Goal: Information Seeking & Learning: Learn about a topic

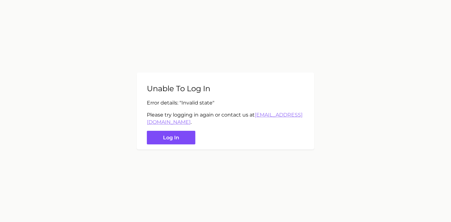
click at [185, 142] on button "Log in" at bounding box center [171, 138] width 49 height 14
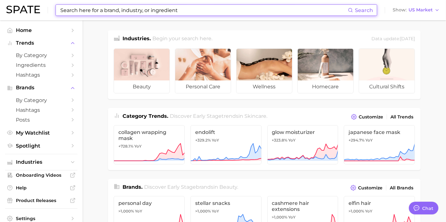
click at [187, 14] on input at bounding box center [204, 10] width 288 height 11
click at [109, 10] on input at bounding box center [204, 10] width 288 height 11
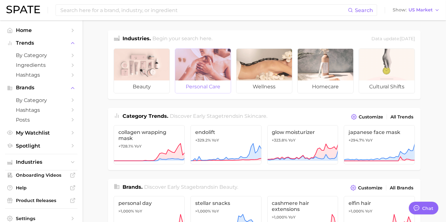
click at [189, 74] on div at bounding box center [202, 65] width 55 height 32
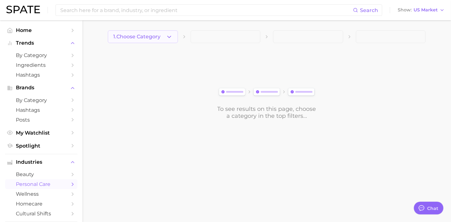
click at [160, 34] on span "1. Choose Category" at bounding box center [136, 37] width 47 height 6
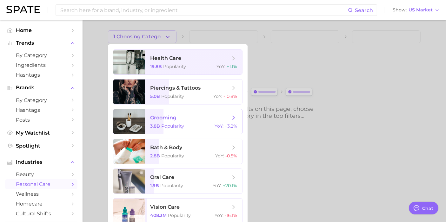
click at [174, 118] on span "grooming" at bounding box center [163, 118] width 26 height 6
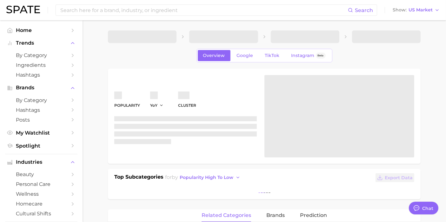
type textarea "x"
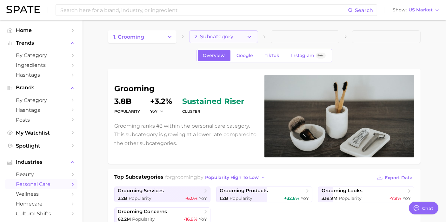
click at [243, 35] on button "2. Subcategory" at bounding box center [223, 36] width 69 height 13
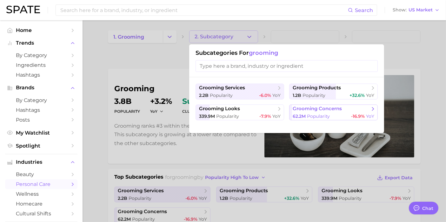
drag, startPoint x: 234, startPoint y: 90, endPoint x: 302, endPoint y: 117, distance: 73.1
click at [302, 117] on ul "grooming services 2.2b Popularity -6.0% YoY grooming products 1.2b Popularity +…" at bounding box center [286, 102] width 182 height 37
click at [305, 112] on span "grooming concerns" at bounding box center [316, 109] width 49 height 6
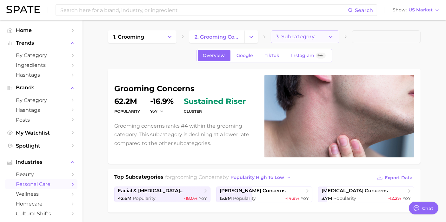
click at [317, 38] on button "3. Subcategory" at bounding box center [305, 36] width 69 height 13
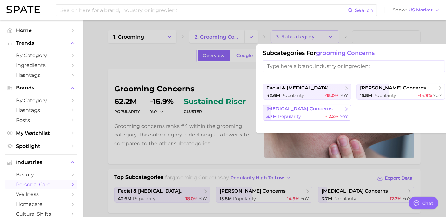
click at [303, 116] on div "3.7m Popularity -12.2% YoY" at bounding box center [307, 117] width 82 height 6
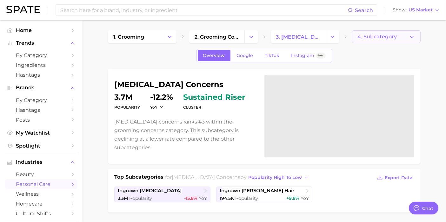
click at [394, 37] on span "4. Subcategory" at bounding box center [376, 37] width 39 height 6
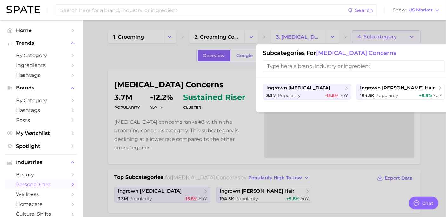
click at [393, 38] on div at bounding box center [223, 108] width 446 height 217
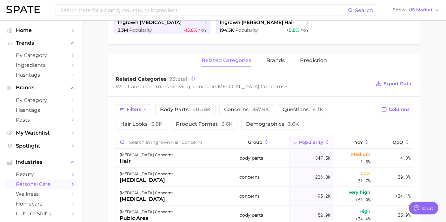
scroll to position [211, 0]
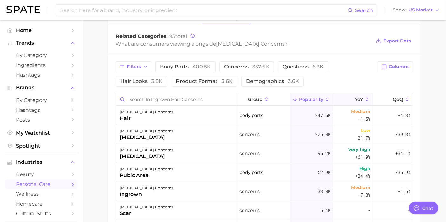
click at [355, 97] on span "YoY" at bounding box center [359, 99] width 8 height 5
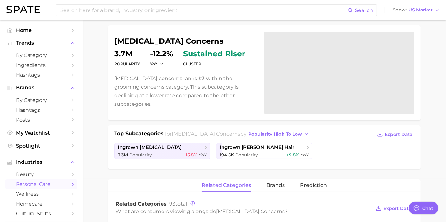
scroll to position [35, 0]
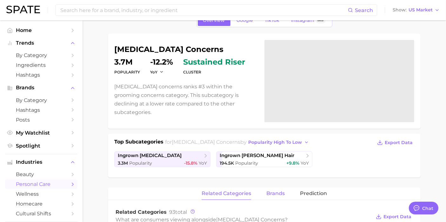
click at [271, 189] on button "brands" at bounding box center [275, 194] width 18 height 12
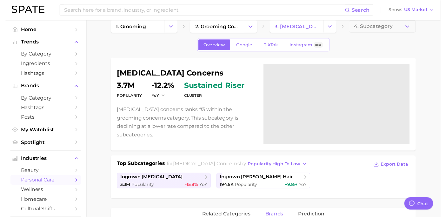
scroll to position [0, 0]
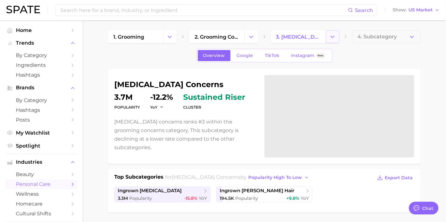
click at [334, 36] on icon "Change Category" at bounding box center [332, 37] width 7 height 7
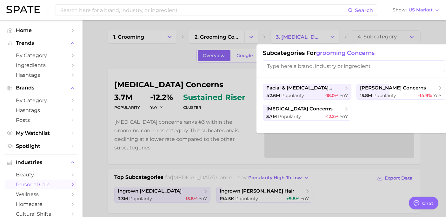
click at [334, 36] on div at bounding box center [223, 108] width 446 height 217
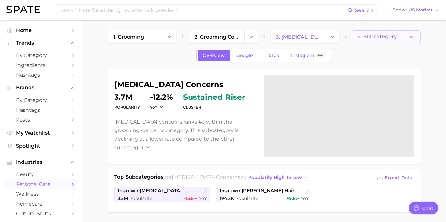
click at [417, 40] on button "4. Subcategory" at bounding box center [386, 36] width 69 height 13
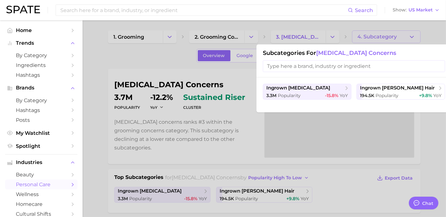
click at [415, 39] on div at bounding box center [223, 108] width 446 height 217
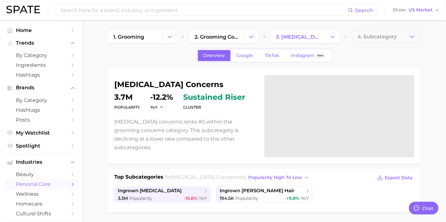
click at [330, 34] on icon "Change Category" at bounding box center [332, 37] width 7 height 7
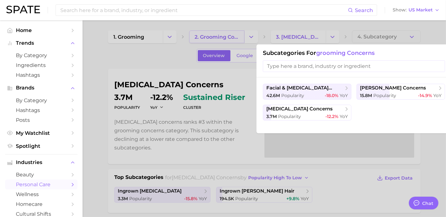
click at [240, 32] on div at bounding box center [223, 108] width 446 height 217
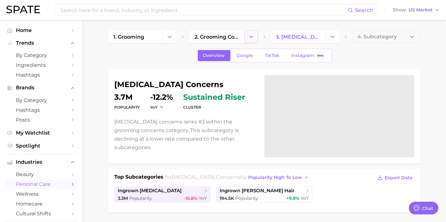
click at [251, 33] on button "Change Category" at bounding box center [251, 36] width 14 height 13
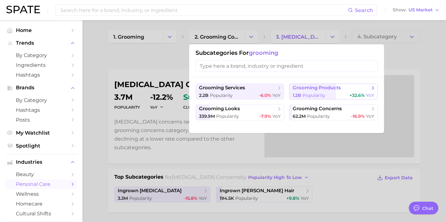
click at [318, 91] on button "grooming products 1.2b Popularity +32.6% YoY" at bounding box center [333, 92] width 88 height 16
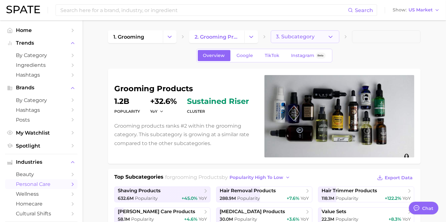
click at [335, 39] on button "3. Subcategory" at bounding box center [305, 36] width 69 height 13
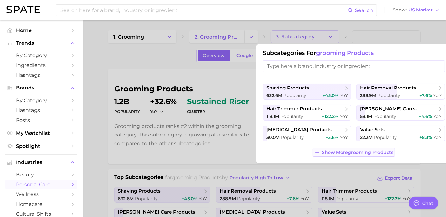
click at [339, 150] on span "Show More grooming products" at bounding box center [357, 152] width 71 height 5
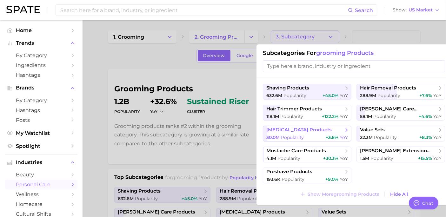
click at [298, 129] on span "[MEDICAL_DATA] products" at bounding box center [298, 130] width 65 height 6
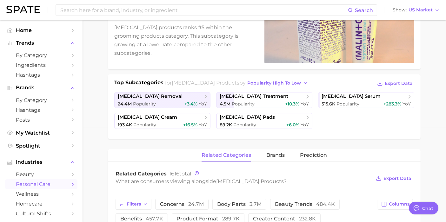
scroll to position [106, 0]
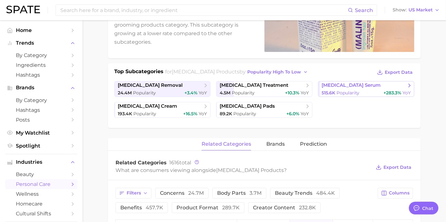
click at [369, 84] on span "[MEDICAL_DATA] serum" at bounding box center [350, 85] width 59 height 6
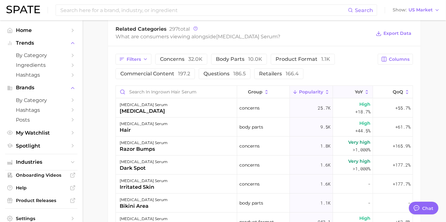
click at [364, 91] on icon at bounding box center [367, 92] width 6 height 6
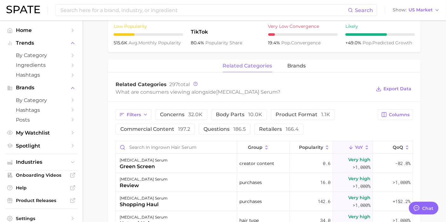
scroll to position [246, 0]
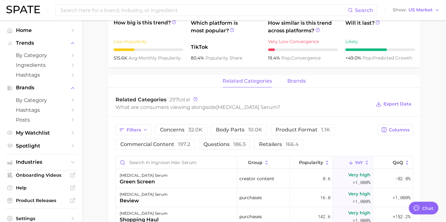
click at [304, 87] on button "brands" at bounding box center [296, 81] width 18 height 12
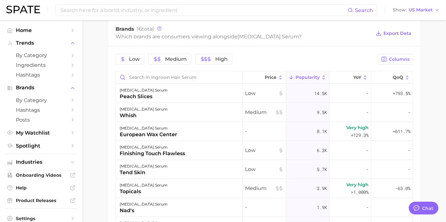
scroll to position [352, 0]
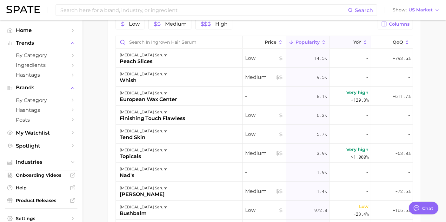
click at [350, 37] on button "YoY" at bounding box center [350, 42] width 42 height 12
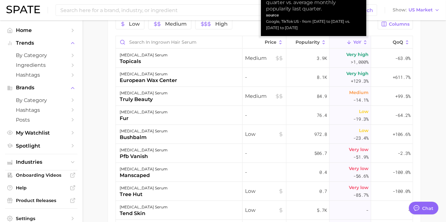
click at [354, 41] on span "YoY" at bounding box center [357, 42] width 8 height 5
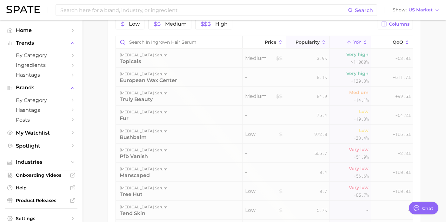
click at [306, 38] on button "Popularity" at bounding box center [307, 42] width 43 height 12
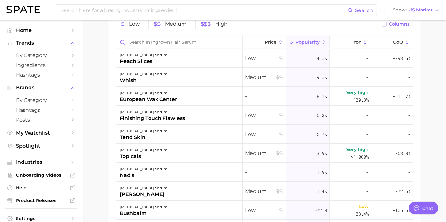
click at [306, 39] on button "Popularity" at bounding box center [307, 42] width 43 height 12
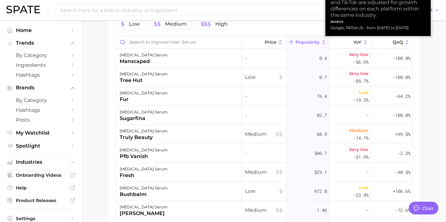
click at [307, 38] on button "Popularity" at bounding box center [307, 42] width 43 height 12
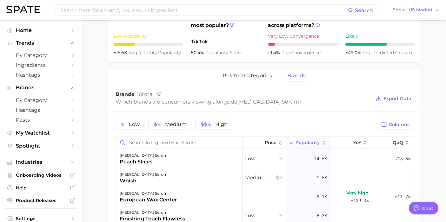
scroll to position [176, 0]
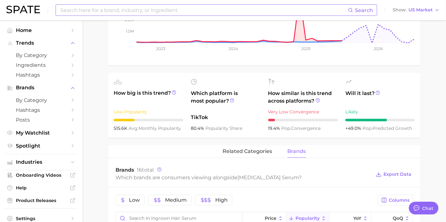
click at [159, 12] on input at bounding box center [204, 10] width 288 height 11
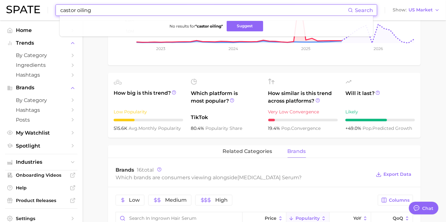
click at [153, 12] on input "castor oiling" at bounding box center [204, 10] width 288 height 11
click at [155, 11] on input "castor oiling" at bounding box center [204, 10] width 288 height 11
drag, startPoint x: 155, startPoint y: 11, endPoint x: 56, endPoint y: 14, distance: 98.7
click at [57, 16] on div "castor oiling Search No results for " castor oiling " Suggest Show US Market" at bounding box center [222, 10] width 433 height 20
click at [234, 25] on button "Suggest" at bounding box center [244, 26] width 36 height 10
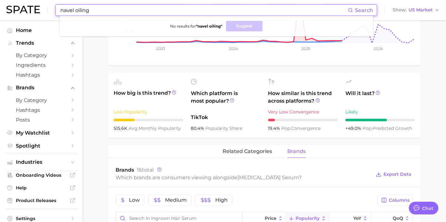
click at [108, 10] on input "navel oiling" at bounding box center [204, 10] width 288 height 11
click at [109, 10] on input "navel oiling" at bounding box center [204, 10] width 288 height 11
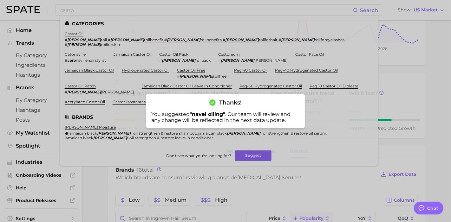
click at [114, 10] on div at bounding box center [225, 111] width 451 height 222
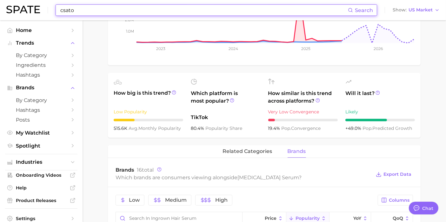
click at [108, 8] on input "csato" at bounding box center [204, 10] width 288 height 11
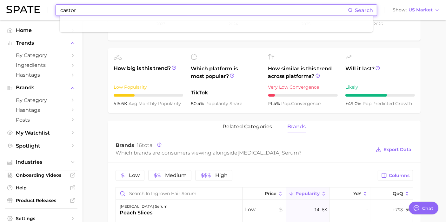
scroll to position [211, 0]
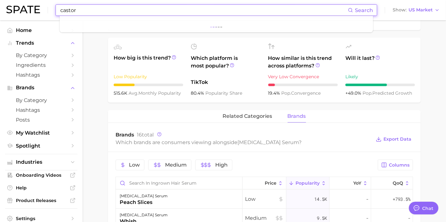
click at [177, 11] on input "castor" at bounding box center [204, 10] width 288 height 11
click at [76, 11] on input "castor" at bounding box center [204, 10] width 288 height 11
paste input "oil belly button"
type input "castor oil belly button"
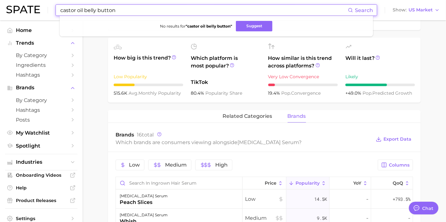
click at [275, 14] on input "castor oil belly button" at bounding box center [204, 10] width 288 height 11
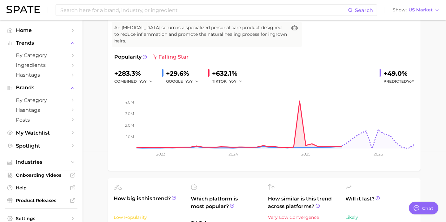
click at [276, 52] on div "[MEDICAL_DATA] serum Add to Watchlist Export Data An [MEDICAL_DATA] serum is a …" at bounding box center [264, 85] width 300 height 160
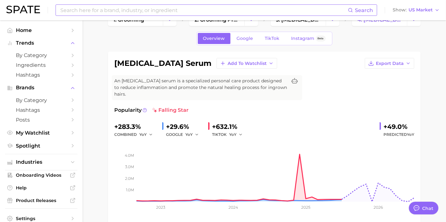
scroll to position [0, 0]
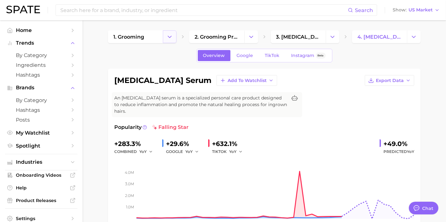
click at [166, 37] on button "Change Category" at bounding box center [170, 36] width 14 height 13
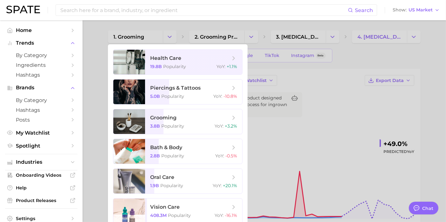
click at [49, 21] on nav "Home Trends by Category Ingredients Hashtags Brands by Category Hashtags Posts …" at bounding box center [41, 121] width 82 height 202
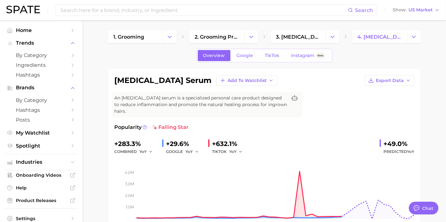
click at [26, 8] on img at bounding box center [23, 10] width 34 height 8
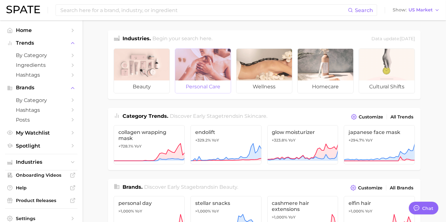
click at [209, 65] on div at bounding box center [202, 65] width 55 height 32
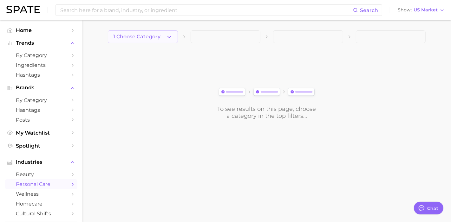
click at [165, 36] on button "1. Choose Category" at bounding box center [143, 36] width 70 height 13
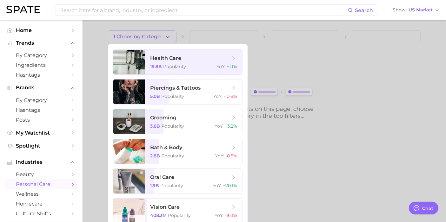
click at [100, 29] on div at bounding box center [223, 111] width 446 height 222
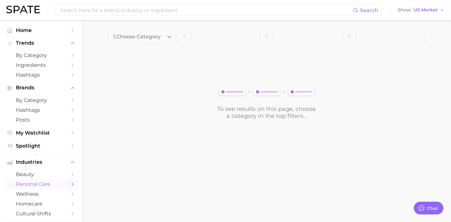
drag, startPoint x: 45, startPoint y: 10, endPoint x: 36, endPoint y: 1, distance: 13.0
click at [31, 26] on div "Search Show US Market Home Trends by Category Ingredients Hashtags Brands by Ca…" at bounding box center [225, 85] width 451 height 131
click at [21, 10] on img at bounding box center [23, 10] width 34 height 8
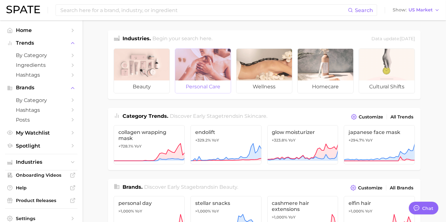
click at [215, 85] on span "personal care" at bounding box center [202, 87] width 55 height 13
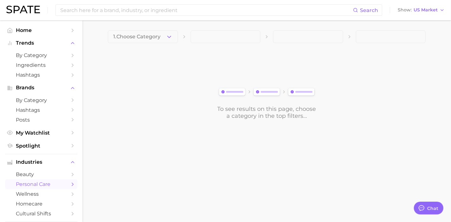
click at [215, 85] on div "To see results on this page, choose a category in the top filters..." at bounding box center [267, 84] width 318 height 71
click at [23, 12] on img at bounding box center [23, 10] width 34 height 8
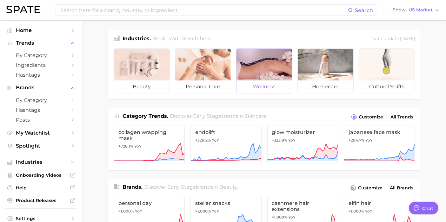
click at [259, 58] on div at bounding box center [263, 65] width 55 height 32
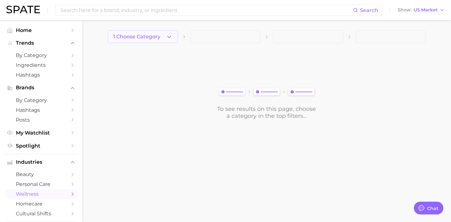
click at [156, 36] on span "1. Choose Category" at bounding box center [136, 37] width 47 height 6
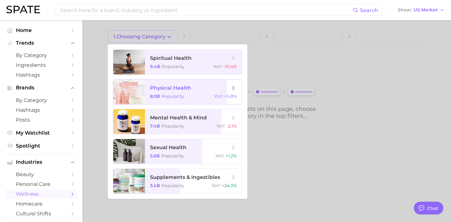
click at [197, 91] on span "physical health 8.0b Popularity YoY : +5.8%" at bounding box center [193, 92] width 97 height 25
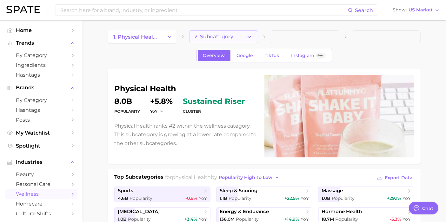
click at [247, 36] on icon "button" at bounding box center [249, 37] width 7 height 7
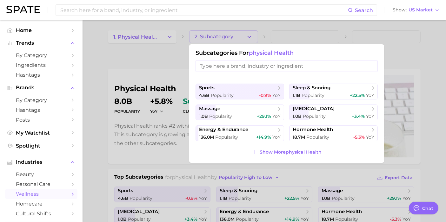
click at [312, 151] on span "Show More physical health" at bounding box center [290, 152] width 62 height 5
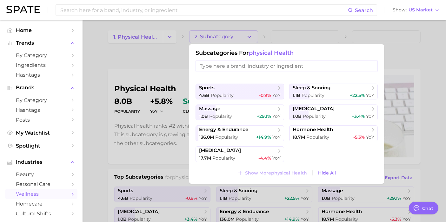
click at [131, 59] on div at bounding box center [223, 111] width 446 height 222
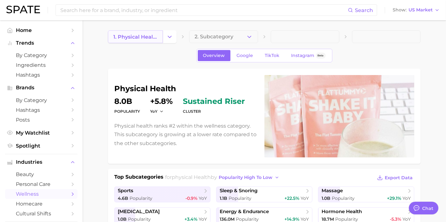
click at [138, 37] on span "1. physical health" at bounding box center [135, 37] width 44 height 6
click at [174, 39] on button "Change Category" at bounding box center [170, 36] width 14 height 13
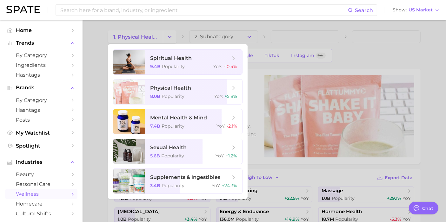
click at [90, 28] on div at bounding box center [223, 111] width 446 height 222
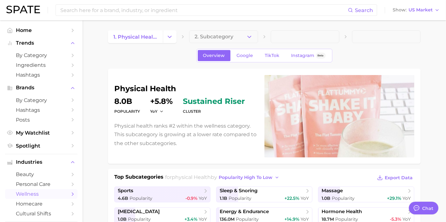
click at [34, 10] on img at bounding box center [23, 10] width 34 height 8
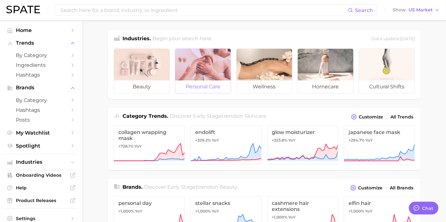
click at [196, 81] on span "personal care" at bounding box center [202, 87] width 55 height 13
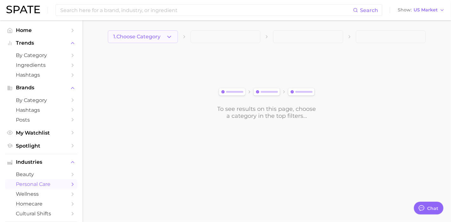
click at [161, 37] on button "1. Choose Category" at bounding box center [143, 36] width 70 height 13
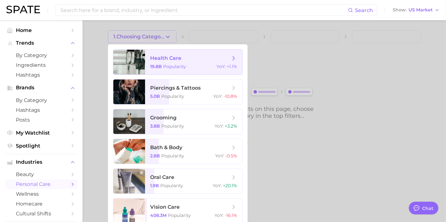
click at [183, 65] on span "Popularity" at bounding box center [174, 67] width 23 height 6
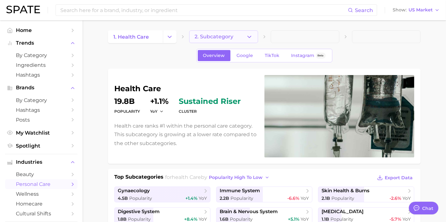
click at [212, 36] on span "2. Subcategory" at bounding box center [213, 37] width 39 height 6
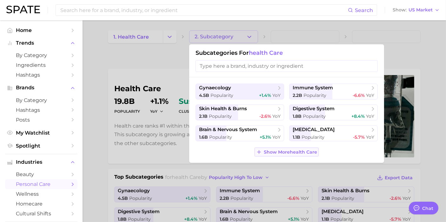
click at [284, 151] on span "Show More health care" at bounding box center [290, 152] width 53 height 5
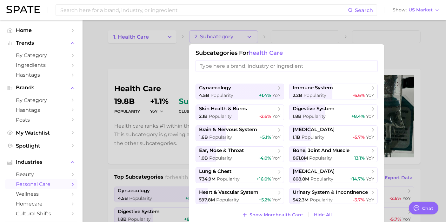
click at [241, 67] on input "search" at bounding box center [286, 66] width 182 height 12
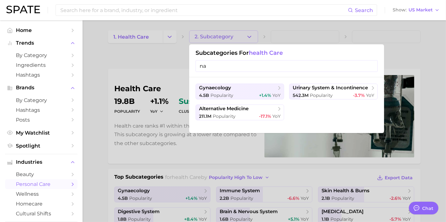
type input "n"
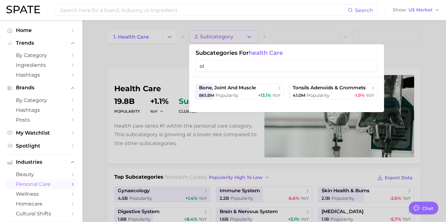
type input "o"
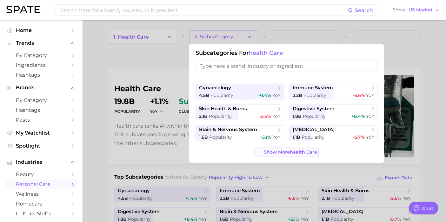
click at [308, 152] on span "Show More health care" at bounding box center [290, 152] width 53 height 5
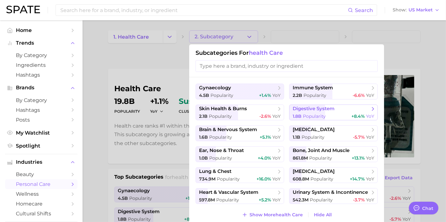
click at [310, 111] on span "digestive system" at bounding box center [313, 109] width 42 height 6
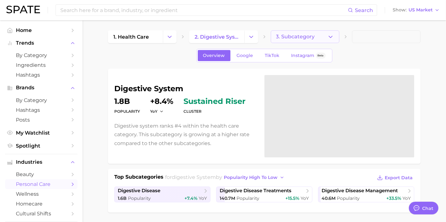
click at [323, 38] on button "3. Subcategory" at bounding box center [305, 36] width 69 height 13
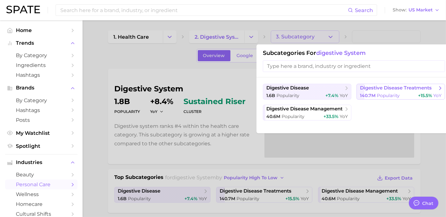
click at [381, 90] on span "digestive disease treatments" at bounding box center [396, 88] width 72 height 6
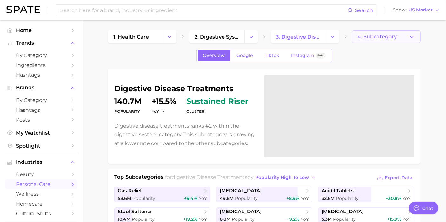
click at [374, 35] on span "4. Subcategory" at bounding box center [376, 37] width 39 height 6
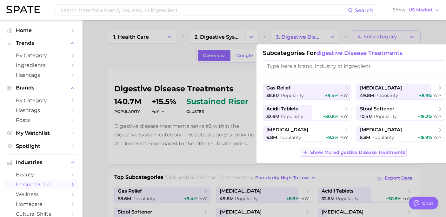
click at [334, 150] on span "Show More digestive disease treatments" at bounding box center [357, 152] width 95 height 5
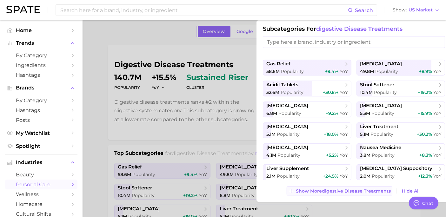
scroll to position [35, 0]
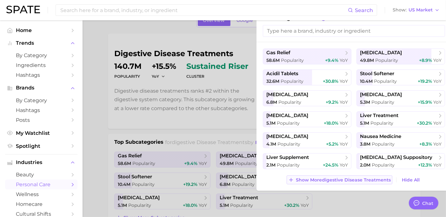
click at [369, 180] on span "Show More digestive disease treatments" at bounding box center [343, 179] width 95 height 5
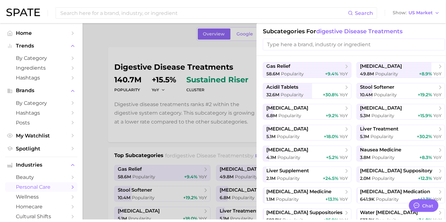
scroll to position [0, 0]
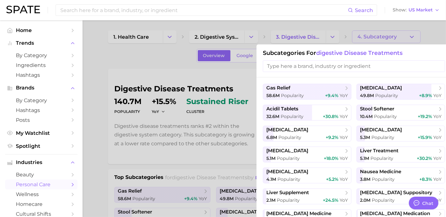
click at [306, 67] on input "search" at bounding box center [354, 66] width 182 height 12
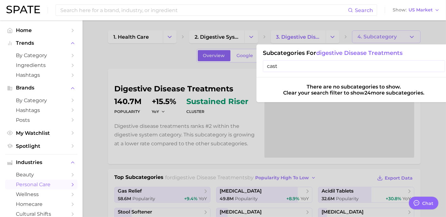
type input "cast"
click at [179, 38] on div at bounding box center [223, 108] width 446 height 217
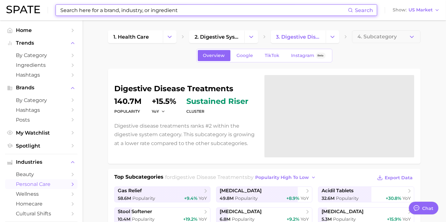
click at [187, 7] on input at bounding box center [204, 10] width 288 height 11
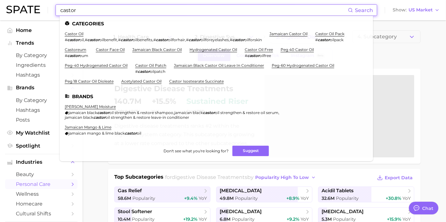
type input "castor"
click at [329, 31] on ul "Categories castor oil # castor oil , # castor oilbenefit , # castor oilbenefits…" at bounding box center [216, 89] width 313 height 146
click at [329, 32] on link "castor oil pack" at bounding box center [329, 33] width 29 height 5
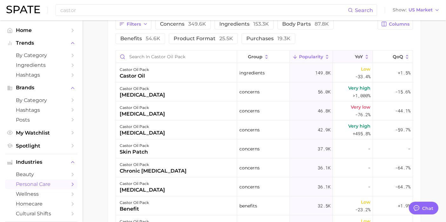
click at [364, 55] on icon at bounding box center [367, 57] width 6 height 6
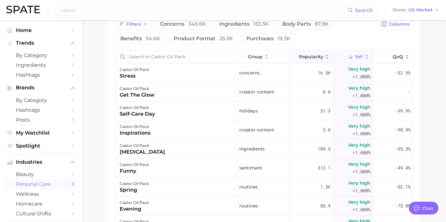
click at [307, 55] on span "Popularity" at bounding box center [311, 56] width 24 height 5
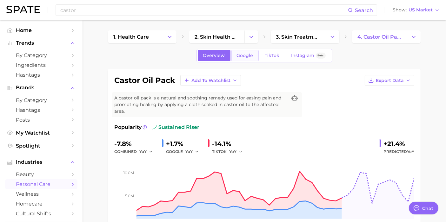
click at [245, 58] on link "Google" at bounding box center [244, 55] width 27 height 11
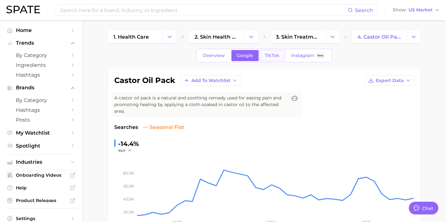
click at [268, 55] on span "TikTok" at bounding box center [272, 55] width 15 height 5
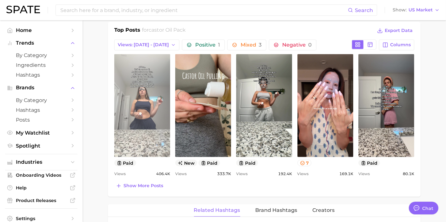
scroll to position [317, 0]
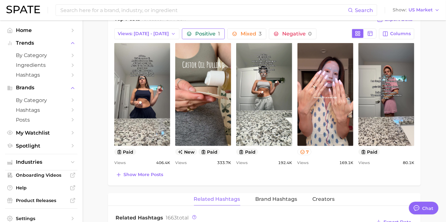
click at [186, 31] on icon "button" at bounding box center [188, 33] width 5 height 5
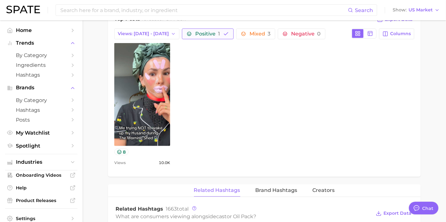
scroll to position [0, 0]
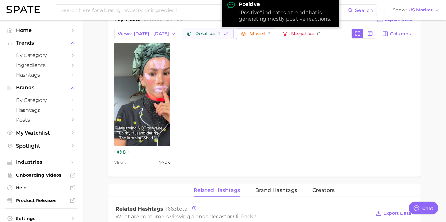
click at [236, 29] on button "Mixed 3" at bounding box center [255, 34] width 39 height 11
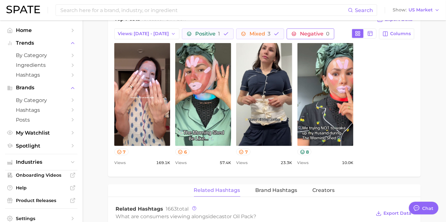
click at [296, 29] on button "Negative 0" at bounding box center [310, 34] width 48 height 11
click at [197, 31] on span "Positive 1" at bounding box center [207, 33] width 25 height 5
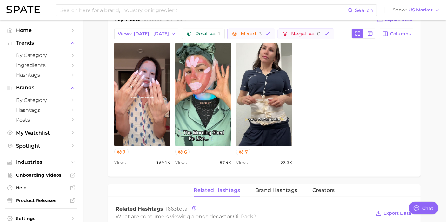
drag, startPoint x: 247, startPoint y: 29, endPoint x: 259, endPoint y: 29, distance: 12.1
click at [248, 29] on button "Mixed 3" at bounding box center [251, 34] width 48 height 11
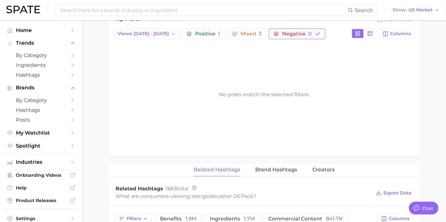
click at [283, 31] on span "Negative 0" at bounding box center [296, 33] width 29 height 5
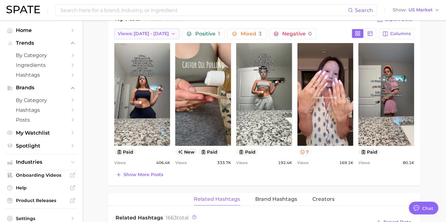
click at [139, 34] on span "Views: [DATE] - [DATE]" at bounding box center [143, 33] width 51 height 5
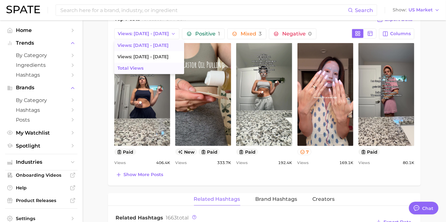
click at [135, 69] on span "Total Views" at bounding box center [130, 68] width 26 height 5
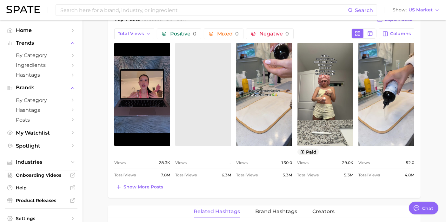
click at [100, 59] on main "1. health care 2. skin health & burns 3. skin treatments 4. castor oil pack Ove…" at bounding box center [263, 126] width 363 height 846
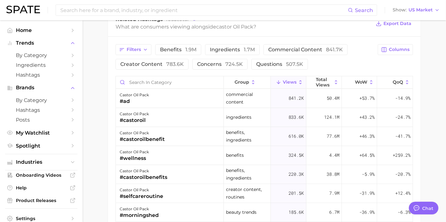
click at [283, 82] on span "Views" at bounding box center [290, 82] width 14 height 5
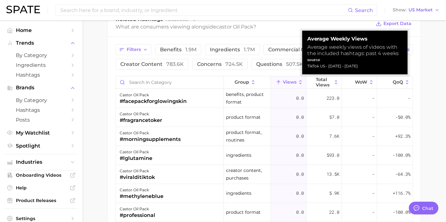
click at [283, 82] on span "Views" at bounding box center [290, 82] width 14 height 5
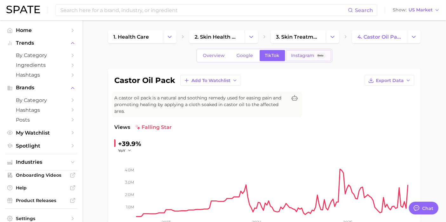
click at [300, 58] on link "Instagram Beta" at bounding box center [308, 55] width 45 height 11
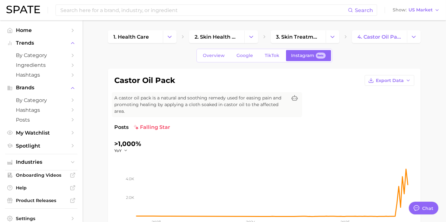
click at [216, 61] on div "Overview Google TikTok Instagram Beta" at bounding box center [264, 56] width 136 height 14
click at [216, 57] on span "Overview" at bounding box center [214, 55] width 22 height 5
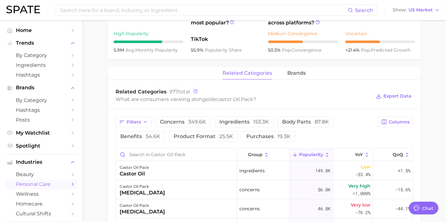
scroll to position [282, 0]
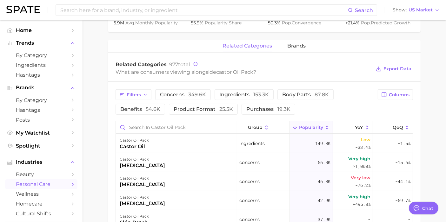
click at [276, 42] on div "related categories brands" at bounding box center [264, 46] width 312 height 13
click at [295, 43] on span "brands" at bounding box center [296, 46] width 18 height 6
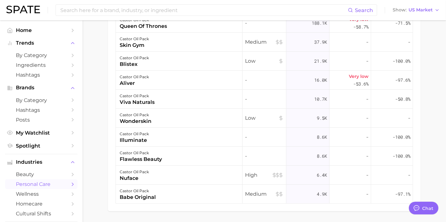
scroll to position [317, 0]
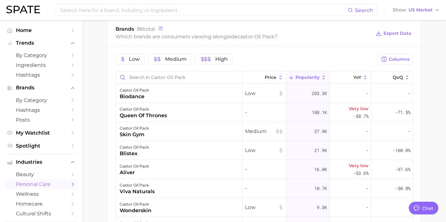
click at [300, 80] on button "Popularity" at bounding box center [307, 77] width 43 height 12
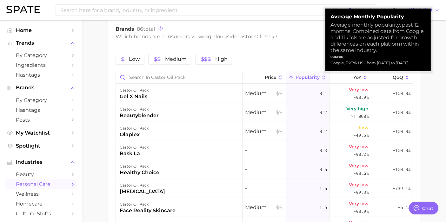
click at [301, 79] on span "Popularity" at bounding box center [307, 77] width 24 height 5
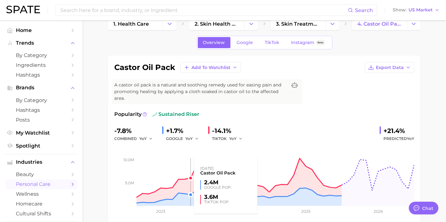
scroll to position [0, 0]
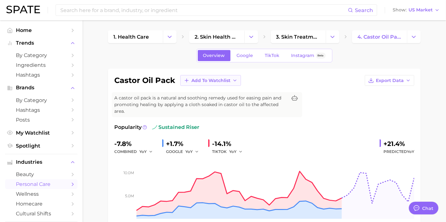
click at [194, 83] on button "Add to Watchlist" at bounding box center [210, 80] width 61 height 11
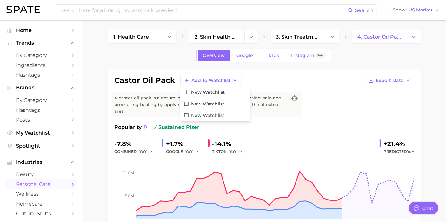
click at [258, 81] on div "castor oil pack Add to Watchlist New Watchlist New Watchlist New Watchlist Expo…" at bounding box center [264, 80] width 300 height 11
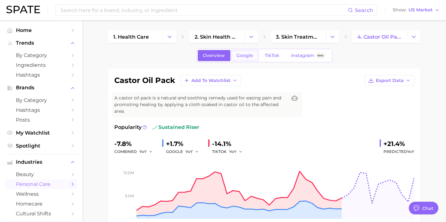
click at [245, 60] on link "Google" at bounding box center [244, 55] width 27 height 11
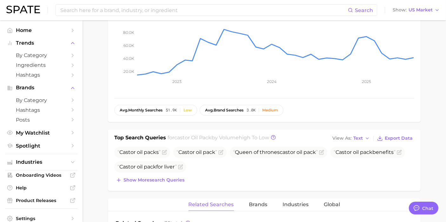
scroll to position [211, 0]
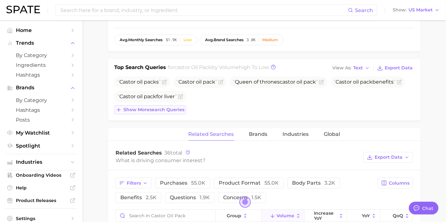
click at [148, 109] on span "Show more search queries" at bounding box center [153, 109] width 61 height 5
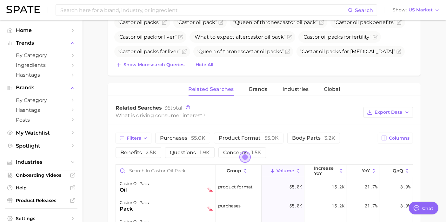
scroll to position [282, 0]
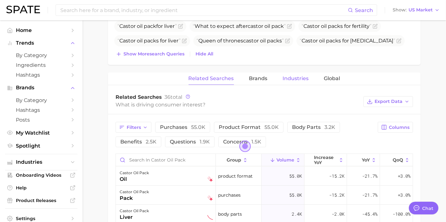
click at [289, 77] on span "Industries" at bounding box center [296, 79] width 26 height 6
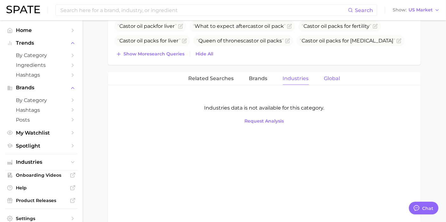
click at [329, 74] on button "Global" at bounding box center [332, 79] width 16 height 12
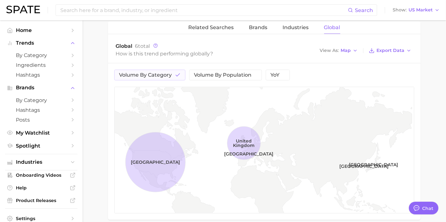
scroll to position [317, 0]
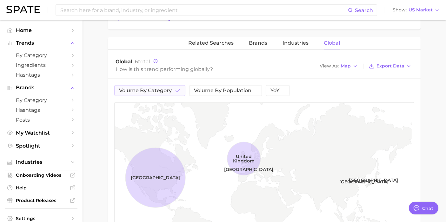
click at [236, 42] on div "Related Searches Brands Industries Global" at bounding box center [264, 43] width 312 height 13
click at [268, 43] on div "Related Searches Brands Industries Global" at bounding box center [264, 43] width 312 height 13
click at [259, 40] on span "Brands" at bounding box center [258, 43] width 18 height 6
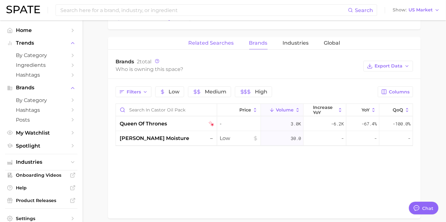
click at [206, 46] on button "Related Searches" at bounding box center [210, 43] width 45 height 12
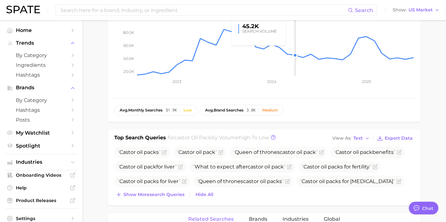
scroll to position [0, 0]
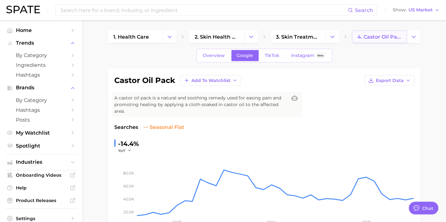
click at [387, 41] on link "4. castor oil pack" at bounding box center [379, 36] width 55 height 13
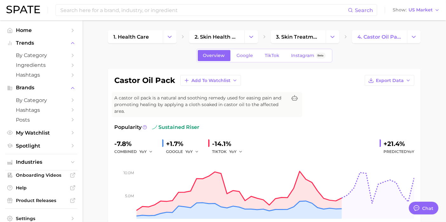
click at [414, 39] on icon "Change Category" at bounding box center [413, 37] width 7 height 7
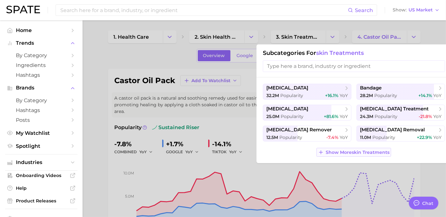
click at [352, 150] on span "Show More skin treatments" at bounding box center [357, 152] width 64 height 5
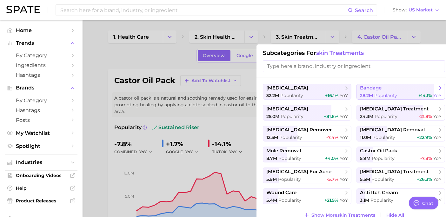
click at [383, 88] on span "bandage" at bounding box center [398, 88] width 77 height 6
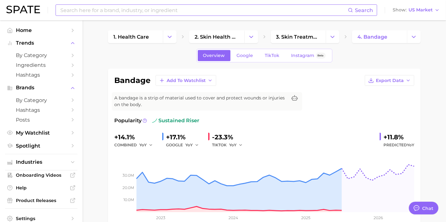
click at [126, 10] on input at bounding box center [204, 10] width 288 height 11
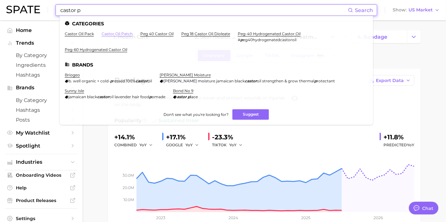
type input "castor p"
click at [114, 33] on link "castor oil patch" at bounding box center [116, 33] width 31 height 5
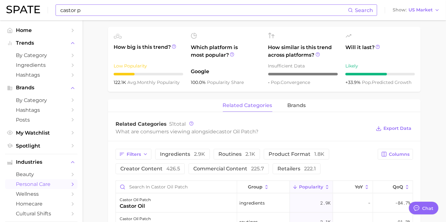
scroll to position [211, 0]
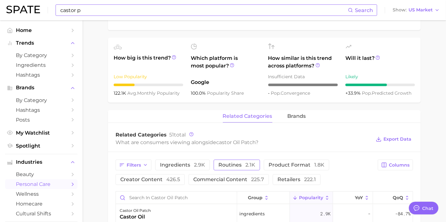
click at [242, 167] on span "routines 2.1k" at bounding box center [236, 165] width 37 height 5
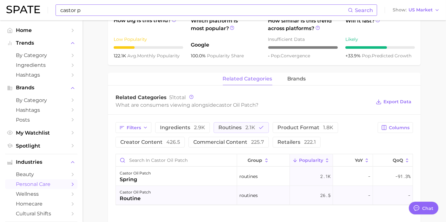
scroll to position [313, 0]
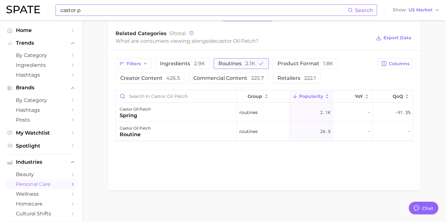
click at [239, 62] on span "routines 2.1k" at bounding box center [236, 63] width 37 height 5
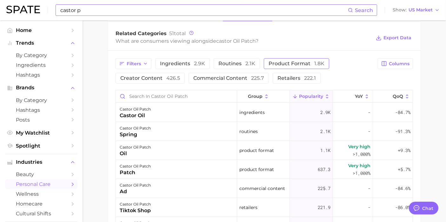
click at [292, 63] on span "product format 1.8k" at bounding box center [296, 63] width 56 height 5
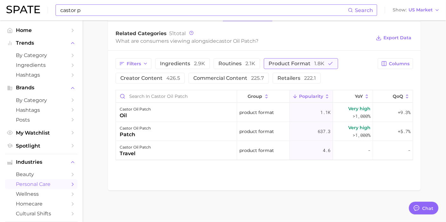
click at [306, 60] on button "product format 1.8k" at bounding box center [301, 63] width 74 height 11
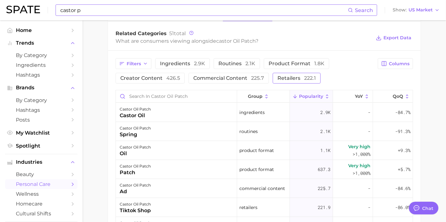
click at [273, 75] on button "retailers 222.1" at bounding box center [296, 78] width 48 height 11
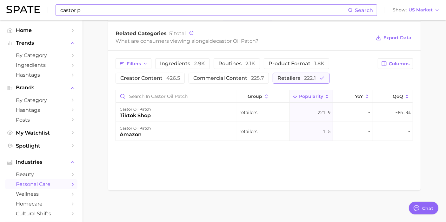
click at [285, 76] on span "retailers 222.1" at bounding box center [296, 78] width 38 height 5
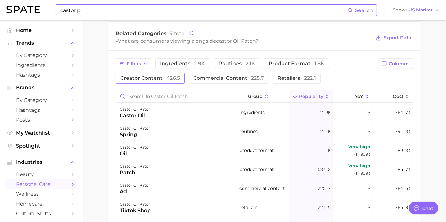
click at [158, 76] on span "creator content 426.5" at bounding box center [150, 78] width 60 height 5
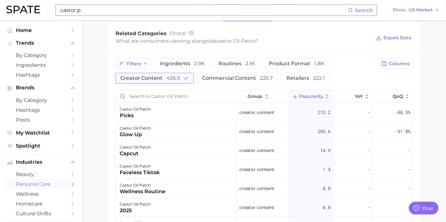
click at [158, 76] on span "creator content 426.5" at bounding box center [150, 78] width 60 height 5
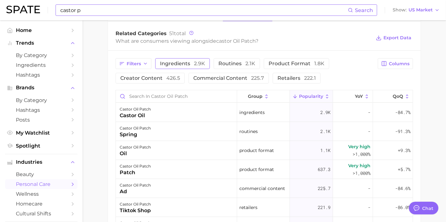
click at [172, 62] on span "ingredients 2.9k" at bounding box center [182, 63] width 45 height 5
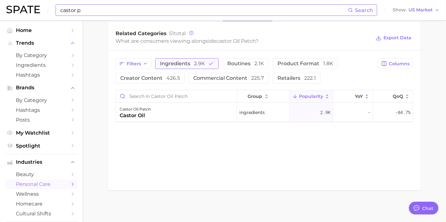
click at [172, 62] on span "ingredients 2.9k" at bounding box center [182, 63] width 45 height 5
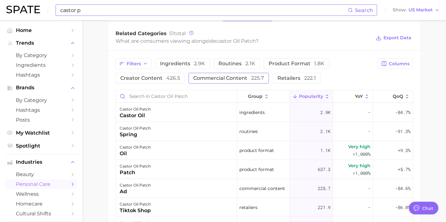
click at [224, 76] on span "commercial content 225.7" at bounding box center [228, 78] width 71 height 5
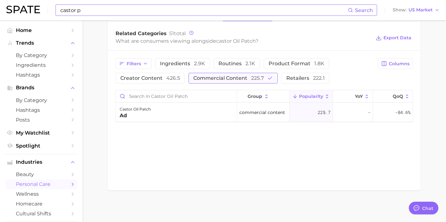
click at [224, 76] on span "commercial content 225.7" at bounding box center [228, 78] width 71 height 5
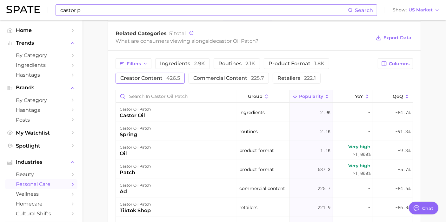
click at [148, 78] on span "creator content 426.5" at bounding box center [150, 78] width 60 height 5
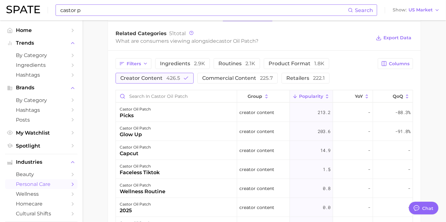
click at [173, 75] on span "426.5" at bounding box center [173, 78] width 14 height 6
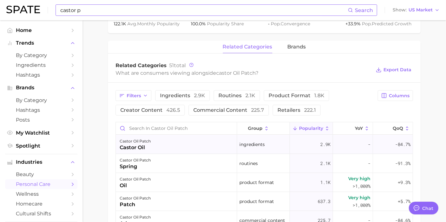
scroll to position [242, 0]
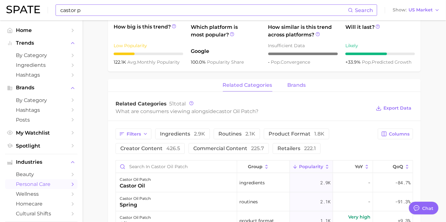
click at [291, 83] on span "brands" at bounding box center [296, 85] width 18 height 6
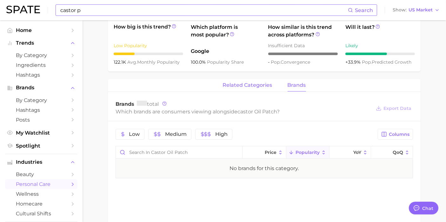
click at [244, 86] on span "related categories" at bounding box center [247, 85] width 49 height 6
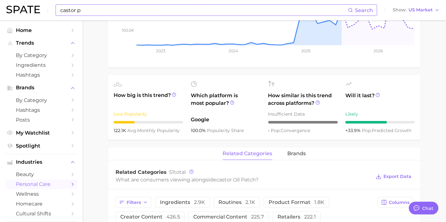
scroll to position [172, 0]
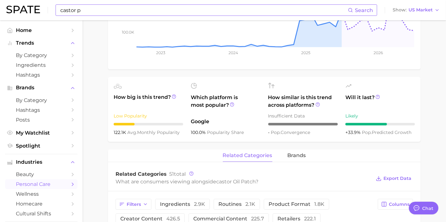
click at [101, 136] on main "1. health care 2. skin health & burns 3. skin treatments 4. castor oil patch Ov…" at bounding box center [263, 170] width 363 height 644
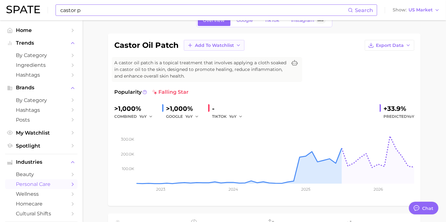
scroll to position [0, 0]
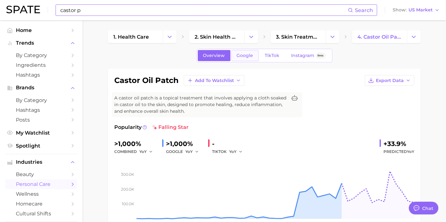
click at [250, 52] on link "Google" at bounding box center [244, 55] width 27 height 11
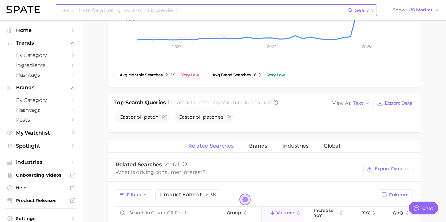
scroll to position [246, 0]
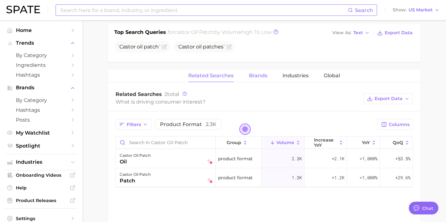
click at [254, 74] on span "Brands" at bounding box center [258, 76] width 18 height 6
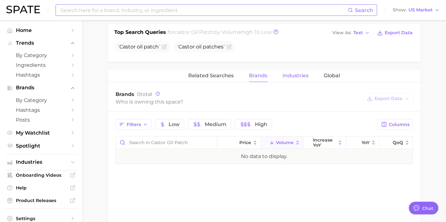
click at [304, 75] on span "Industries" at bounding box center [296, 76] width 26 height 6
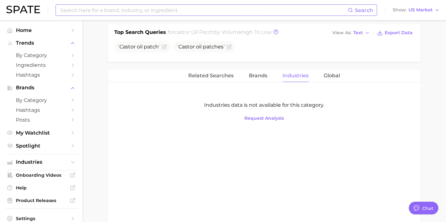
click at [339, 73] on div "Related Searches Brands Industries Global" at bounding box center [264, 76] width 312 height 13
click at [327, 77] on span "Global" at bounding box center [332, 76] width 16 height 6
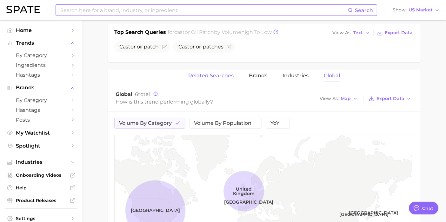
click at [216, 77] on span "Related Searches" at bounding box center [210, 76] width 45 height 6
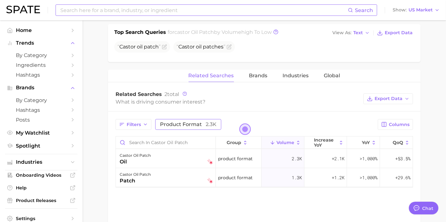
click at [196, 126] on span "product format 2.3k" at bounding box center [188, 124] width 56 height 6
click at [195, 122] on span "product format 2.3k" at bounding box center [188, 124] width 56 height 6
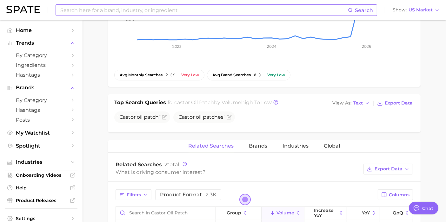
click at [176, 125] on div "Top Search Queries for castor oil patch by Volume high to low View As Text Expo…" at bounding box center [264, 114] width 312 height 38
click at [147, 117] on span "patch" at bounding box center [151, 117] width 15 height 6
click at [165, 116] on icon "Flag as miscategorized or irrelevant" at bounding box center [164, 117] width 5 height 5
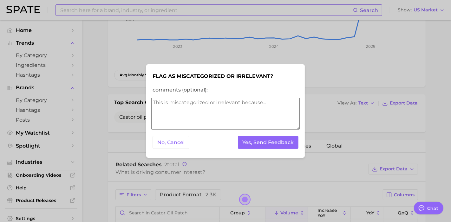
click at [335, 114] on div at bounding box center [225, 111] width 451 height 222
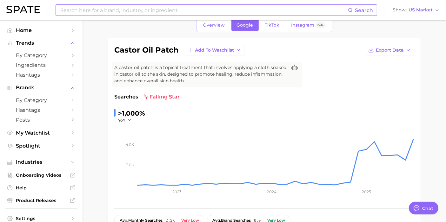
scroll to position [0, 0]
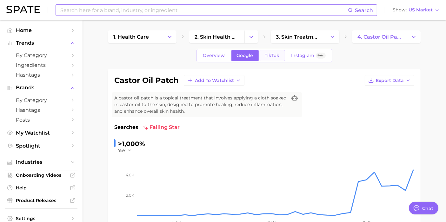
click at [272, 58] on span "TikTok" at bounding box center [272, 55] width 15 height 5
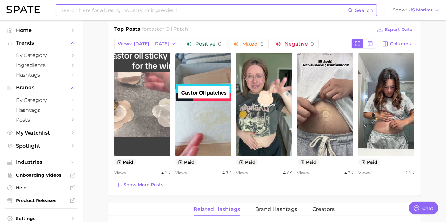
scroll to position [317, 0]
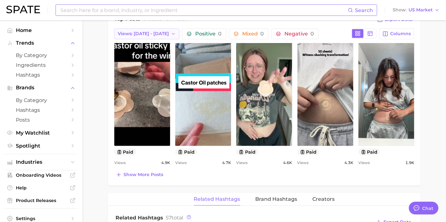
click at [148, 34] on span "Views: [DATE] - [DATE]" at bounding box center [143, 33] width 51 height 5
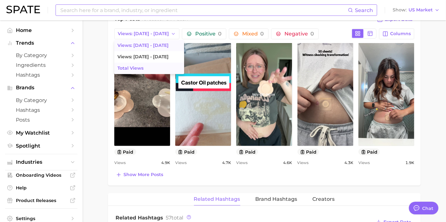
click at [147, 69] on button "Total Views" at bounding box center [149, 68] width 70 height 11
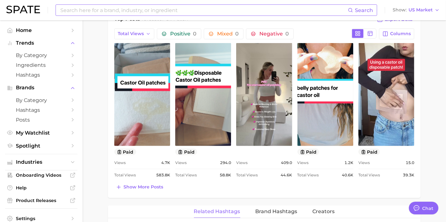
scroll to position [0, 0]
click at [90, 70] on main "1. health care 2. skin health & burns 3. skin treatments 4. castor oil patch Ov…" at bounding box center [263, 126] width 363 height 846
click at [427, 48] on main "1. health care 2. skin health & burns 3. skin treatments 4. castor oil patch Ov…" at bounding box center [263, 126] width 363 height 846
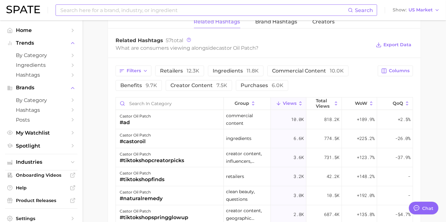
scroll to position [493, 0]
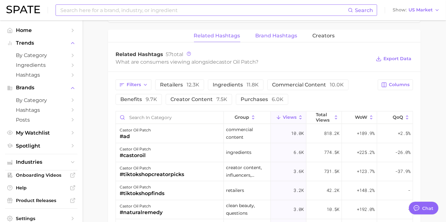
click at [267, 37] on button "Brand Hashtags" at bounding box center [276, 36] width 42 height 12
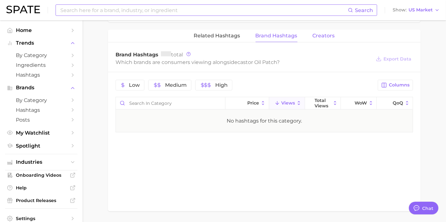
click at [329, 36] on span "Creators" at bounding box center [323, 36] width 22 height 6
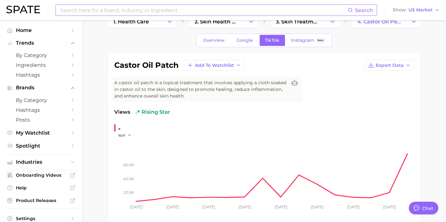
scroll to position [0, 0]
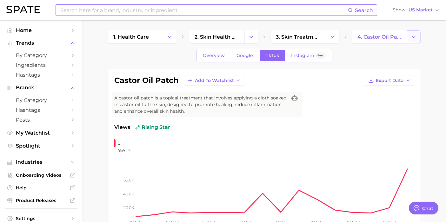
click at [409, 36] on button "Change Category" at bounding box center [414, 36] width 14 height 13
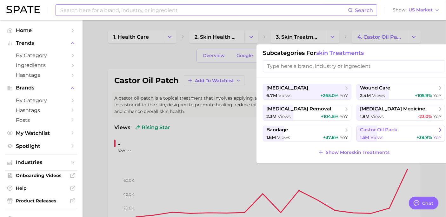
click at [402, 126] on button "castor oil pack 1.5m views +39.9% YoY" at bounding box center [400, 134] width 88 height 16
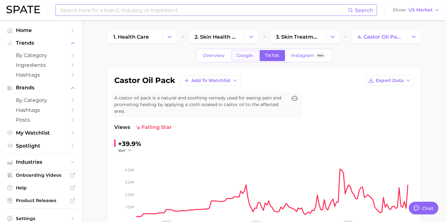
click at [248, 55] on span "Google" at bounding box center [245, 55] width 16 height 5
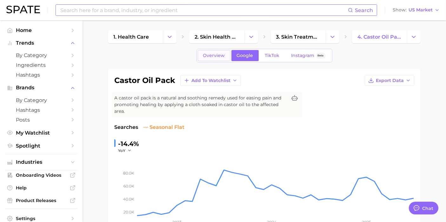
click at [217, 54] on span "Overview" at bounding box center [214, 55] width 22 height 5
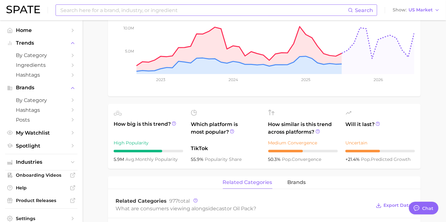
scroll to position [176, 0]
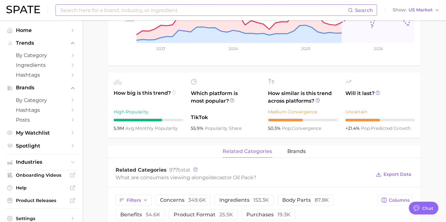
click at [175, 92] on icon at bounding box center [174, 92] width 4 height 4
click at [101, 128] on main "1. health care 2. skin health & burns 3. skin treatments 4. castor oil pack Ove…" at bounding box center [263, 166] width 363 height 644
click at [233, 100] on icon at bounding box center [232, 100] width 4 height 4
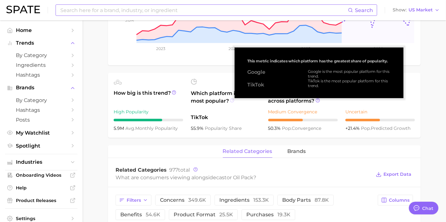
click at [233, 100] on icon at bounding box center [232, 100] width 4 height 4
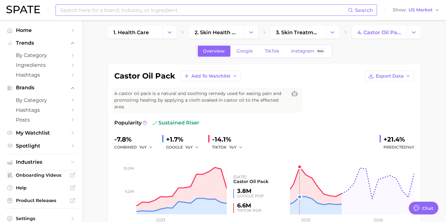
scroll to position [0, 0]
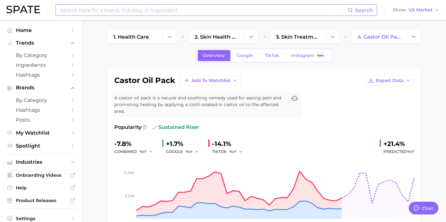
click at [206, 6] on input at bounding box center [204, 10] width 288 height 11
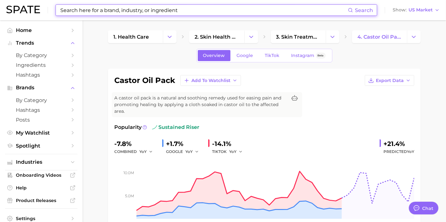
paste input "Hypochlorus Acid​"
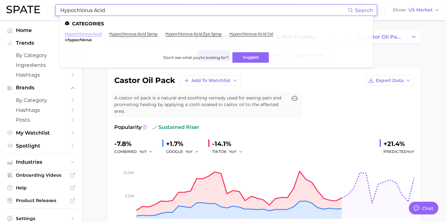
type input "Hypochlorus Acid​"
click at [84, 36] on link "hypochlorous acid" at bounding box center [83, 33] width 37 height 5
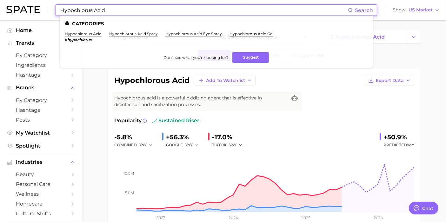
click at [140, 8] on input "Hypochlorus Acid​" at bounding box center [204, 10] width 288 height 11
click at [144, 34] on link "hypochlorous acid spray" at bounding box center [133, 33] width 49 height 5
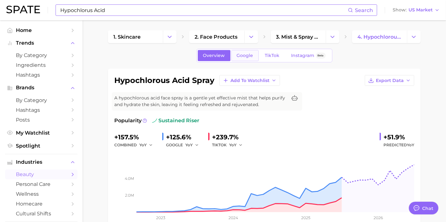
click at [245, 57] on span "Google" at bounding box center [245, 55] width 16 height 5
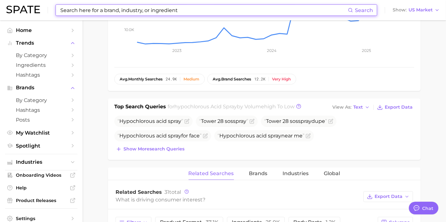
scroll to position [176, 0]
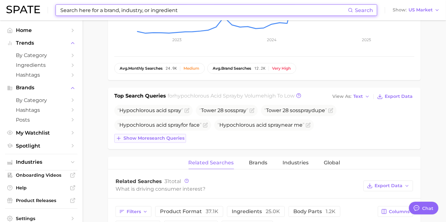
click at [172, 136] on span "Show more search queries" at bounding box center [153, 138] width 61 height 5
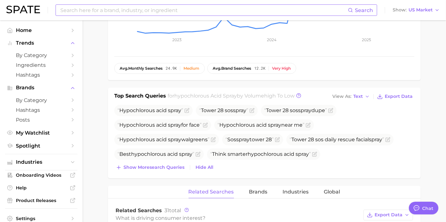
click at [107, 75] on main "1. skincare 2. face products 3. mist & spray products 4. hypochlorous acid spra…" at bounding box center [263, 186] width 363 height 685
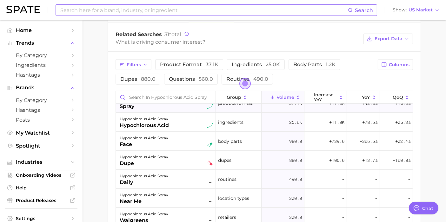
scroll to position [0, 0]
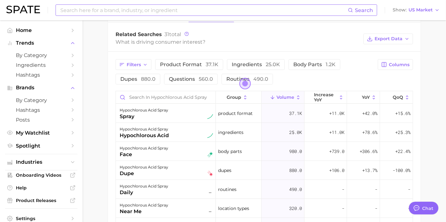
click at [281, 96] on span "Volume" at bounding box center [285, 97] width 18 height 5
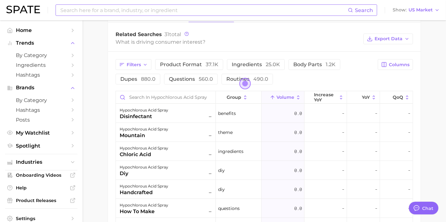
click at [281, 96] on span "Volume" at bounding box center [285, 97] width 18 height 5
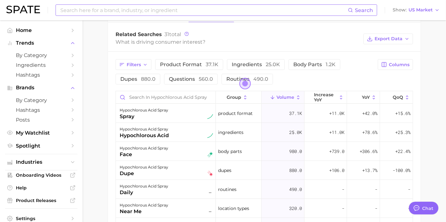
click at [109, 124] on div "Filters product format 37.1k ingredients 25.0k body parts 1.2k dupes 880.0 ques…" at bounding box center [264, 186] width 312 height 269
click at [99, 117] on main "1. skincare 2. face products 3. mist & spray products 4. hypochlorous acid spra…" at bounding box center [263, 10] width 363 height 685
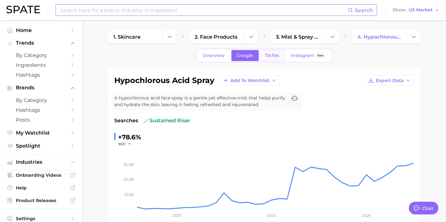
click at [272, 56] on span "TikTok" at bounding box center [272, 55] width 15 height 5
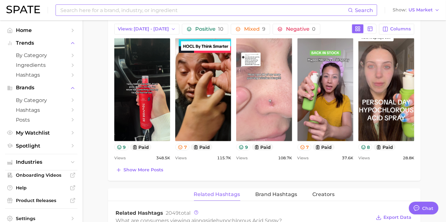
scroll to position [317, 0]
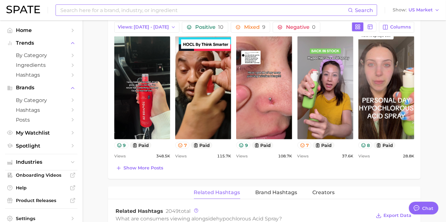
click at [148, 31] on button "Views: [DATE] - [DATE]" at bounding box center [146, 27] width 65 height 11
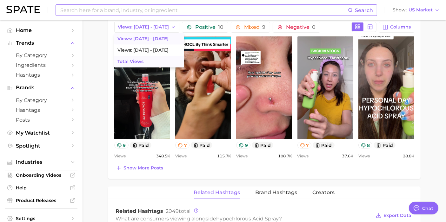
click at [134, 63] on span "Total Views" at bounding box center [130, 61] width 26 height 5
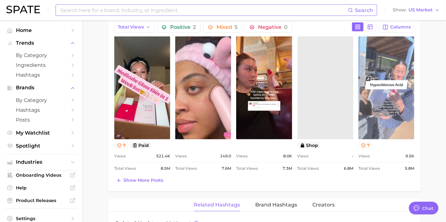
scroll to position [0, 0]
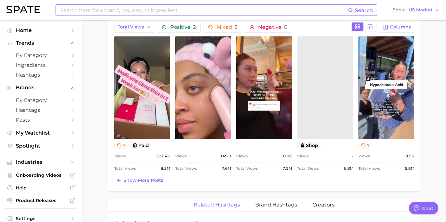
click at [431, 124] on main "1. skincare 2. face products 3. mist & spray products 4. hypochlorous acid spra…" at bounding box center [263, 122] width 363 height 839
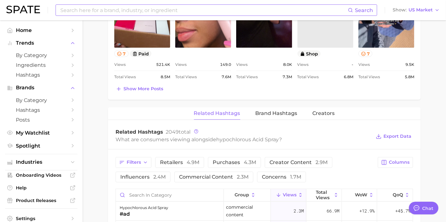
scroll to position [282, 0]
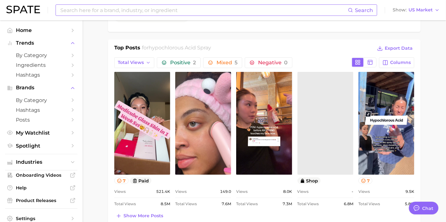
click at [135, 5] on input at bounding box center [204, 10] width 288 height 11
type input "e"
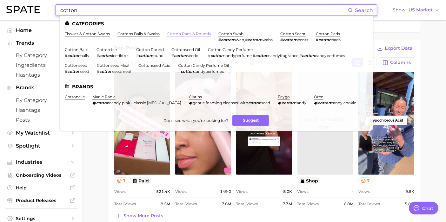
type input "cotton"
click at [193, 33] on link "cotton pads & rounds" at bounding box center [188, 33] width 43 height 5
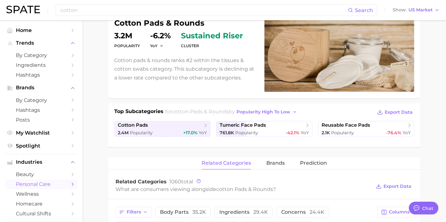
scroll to position [106, 0]
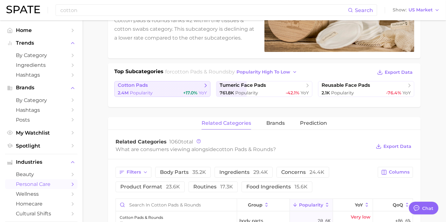
click at [186, 91] on span "+17.0%" at bounding box center [190, 93] width 14 height 6
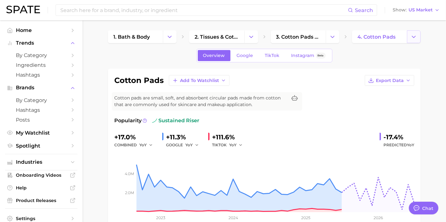
click at [407, 35] on button "Change Category" at bounding box center [414, 36] width 14 height 13
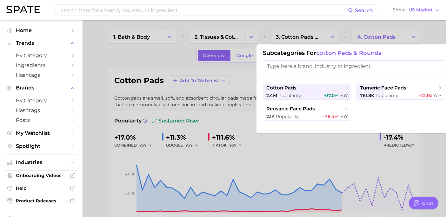
drag, startPoint x: 378, startPoint y: 116, endPoint x: 355, endPoint y: 105, distance: 25.4
click at [378, 116] on ul "cotton pads 2.4m Popularity +17.0% YoY tumeric face pads 761.8k Popularity -42.…" at bounding box center [354, 102] width 182 height 37
click at [312, 92] on button "cotton pads 2.4m Popularity +17.0% YoY" at bounding box center [307, 92] width 88 height 16
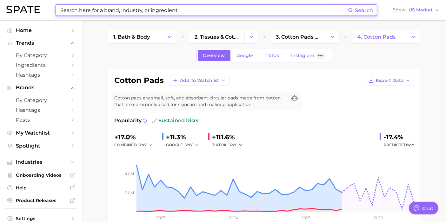
click at [156, 15] on input at bounding box center [204, 10] width 288 height 11
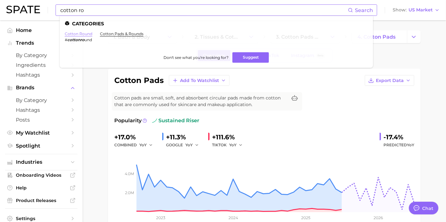
click at [80, 33] on link "cotton round" at bounding box center [79, 33] width 28 height 5
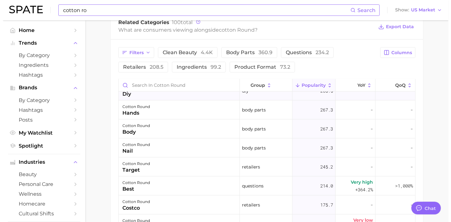
scroll to position [35, 0]
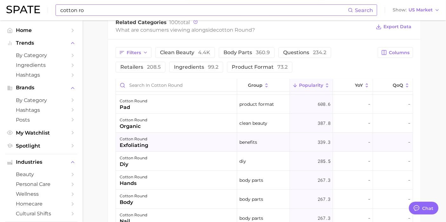
click at [213, 144] on div "cotton round exfoliating" at bounding box center [176, 142] width 121 height 19
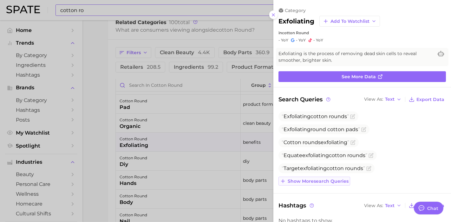
click at [326, 182] on span "Show more search queries" at bounding box center [318, 181] width 61 height 5
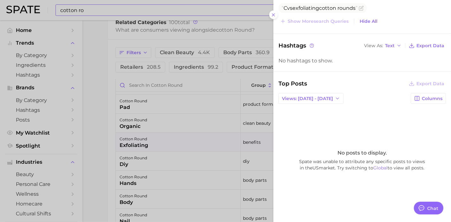
scroll to position [187, 0]
click at [308, 95] on span "Views: [DATE] - [DATE]" at bounding box center [307, 97] width 51 height 5
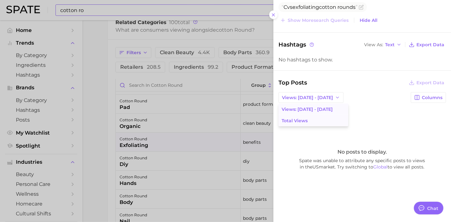
click at [304, 119] on span "Total Views" at bounding box center [295, 120] width 26 height 5
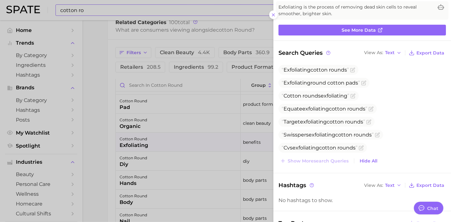
scroll to position [82, 0]
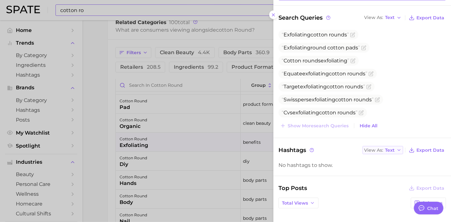
click at [390, 150] on button "View As Text" at bounding box center [382, 150] width 41 height 8
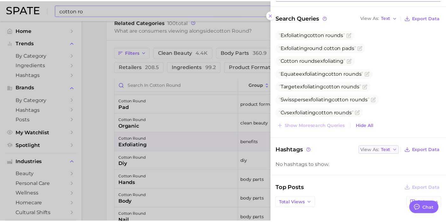
scroll to position [47, 0]
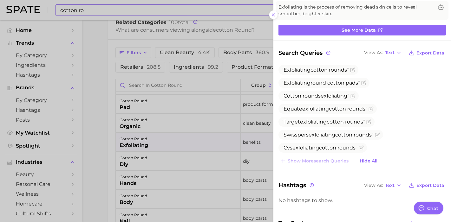
click at [102, 152] on div at bounding box center [225, 111] width 451 height 222
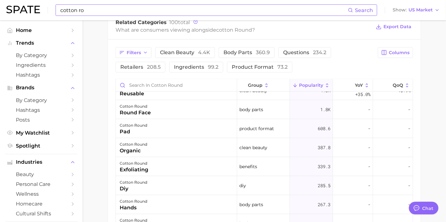
scroll to position [0, 0]
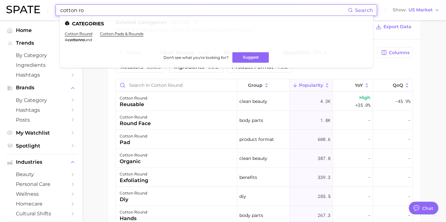
click at [129, 7] on input "cotton ro" at bounding box center [204, 10] width 288 height 11
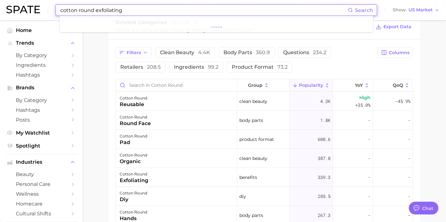
type input "cotton round exfoliating"
click at [250, 27] on button "Suggest" at bounding box center [256, 26] width 36 height 10
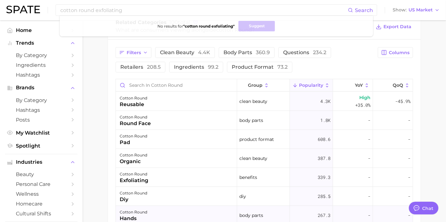
scroll to position [70, 0]
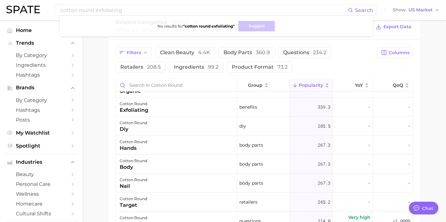
click at [105, 163] on main "cotton round Overview Google TikTok Instagram Beta cotton round Add to Watchlis…" at bounding box center [263, 21] width 363 height 637
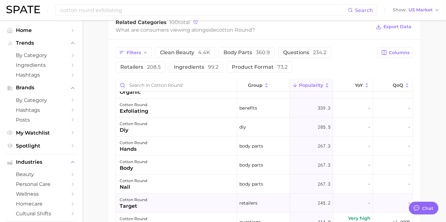
scroll to position [35, 0]
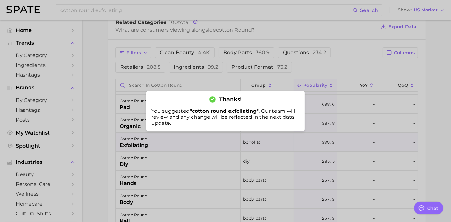
drag, startPoint x: 225, startPoint y: 138, endPoint x: 222, endPoint y: 145, distance: 7.9
click at [224, 143] on div at bounding box center [225, 111] width 451 height 222
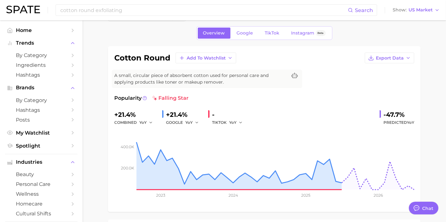
scroll to position [0, 0]
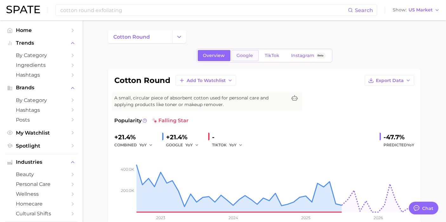
click at [245, 58] on span "Google" at bounding box center [245, 55] width 16 height 5
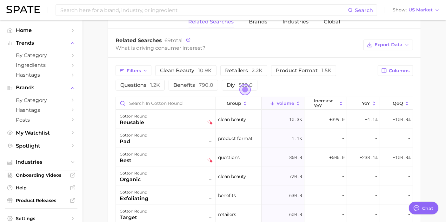
scroll to position [388, 0]
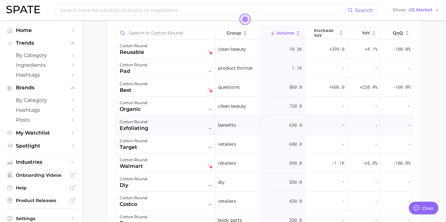
click at [122, 127] on div "exfoliating" at bounding box center [134, 129] width 29 height 8
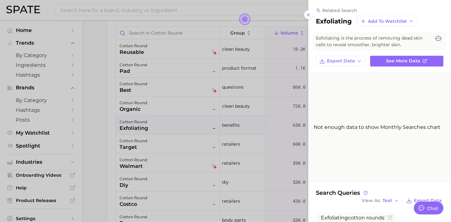
click at [123, 127] on div at bounding box center [225, 111] width 451 height 222
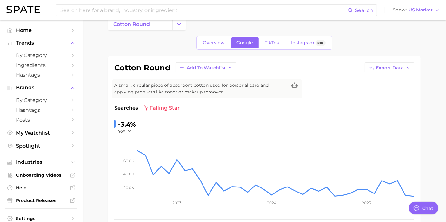
scroll to position [0, 0]
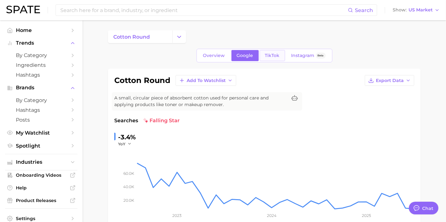
click at [273, 52] on link "TikTok" at bounding box center [271, 55] width 25 height 11
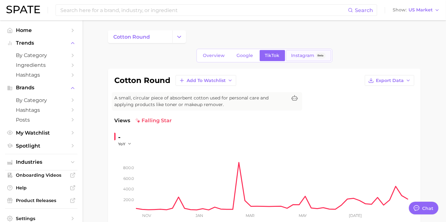
click at [287, 54] on link "Instagram Beta" at bounding box center [308, 55] width 45 height 11
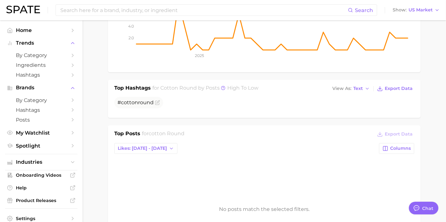
scroll to position [211, 0]
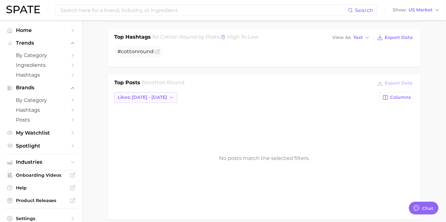
click at [141, 99] on span "Likes: [DATE] - [DATE]" at bounding box center [142, 97] width 49 height 5
click at [139, 129] on span "Total Likes" at bounding box center [129, 131] width 24 height 5
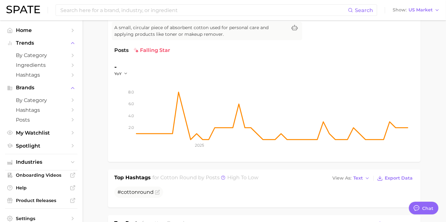
scroll to position [0, 0]
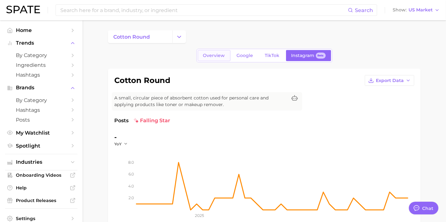
click at [213, 59] on link "Overview" at bounding box center [214, 55] width 33 height 11
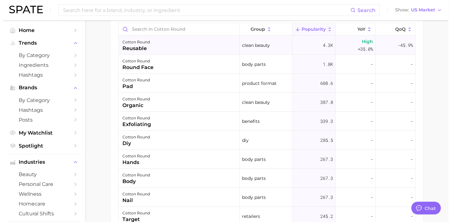
scroll to position [352, 0]
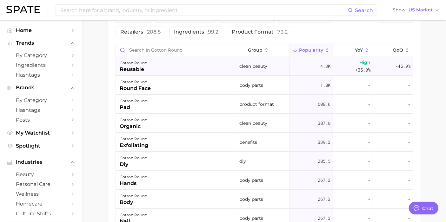
click at [355, 67] on span "+35.0%" at bounding box center [362, 70] width 15 height 8
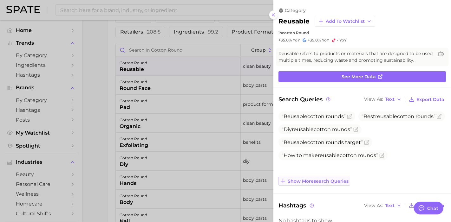
click at [312, 183] on span "Show more search queries" at bounding box center [318, 181] width 61 height 5
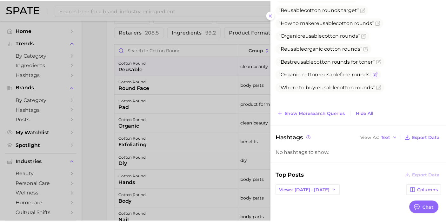
scroll to position [70, 0]
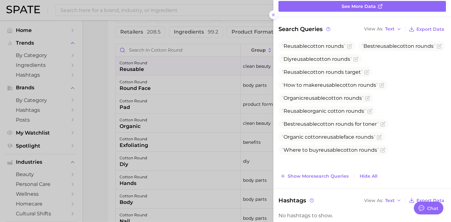
click at [99, 165] on div at bounding box center [225, 111] width 451 height 222
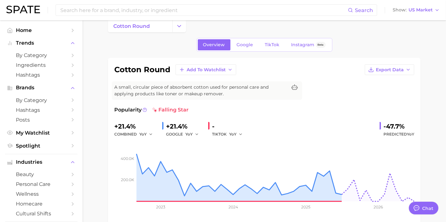
scroll to position [0, 0]
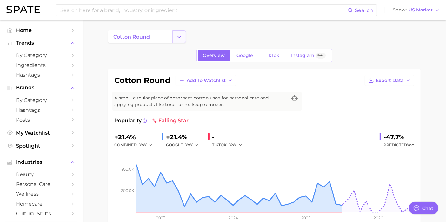
click at [177, 36] on icon "Change Category" at bounding box center [179, 37] width 7 height 7
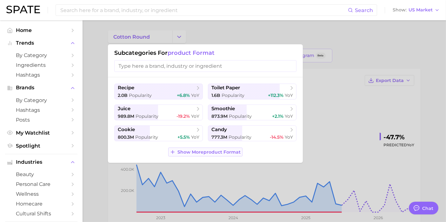
click at [201, 154] on span "Show More product format" at bounding box center [209, 152] width 63 height 5
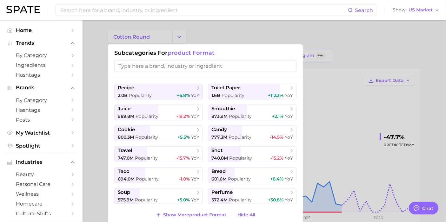
click at [132, 29] on div at bounding box center [223, 111] width 446 height 222
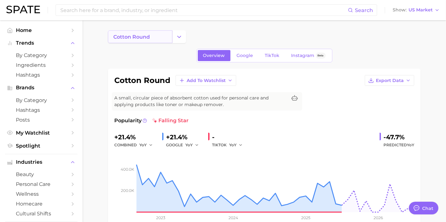
click at [128, 35] on span "cotton round" at bounding box center [131, 37] width 36 height 6
click at [118, 4] on div "Search Show US Market" at bounding box center [222, 10] width 433 height 20
click at [121, 10] on input at bounding box center [204, 10] width 288 height 11
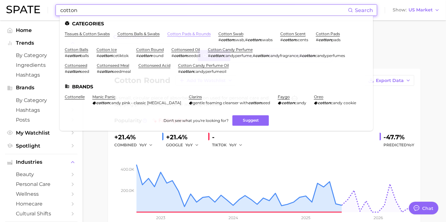
type input "cotton"
click at [179, 32] on link "cotton pads & rounds" at bounding box center [188, 33] width 43 height 5
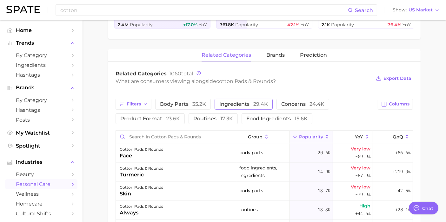
scroll to position [176, 0]
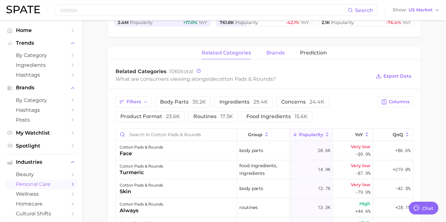
click at [272, 55] on span "brands" at bounding box center [275, 53] width 18 height 6
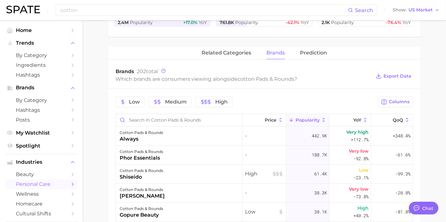
drag, startPoint x: 317, startPoint y: 50, endPoint x: 146, endPoint y: 82, distance: 174.2
click at [146, 82] on div "related categories brands Prediction Brands 202 total Which brands are consumer…" at bounding box center [264, 195] width 312 height 297
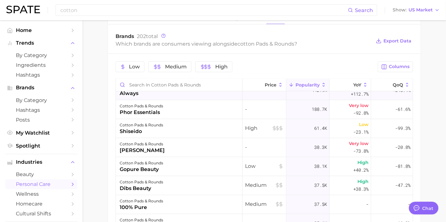
scroll to position [0, 0]
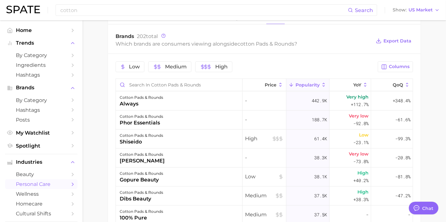
click at [314, 86] on span "Popularity" at bounding box center [307, 84] width 24 height 5
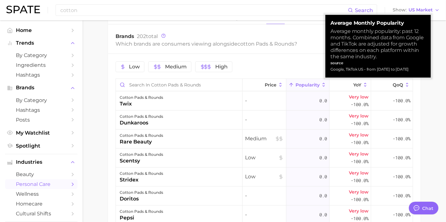
click at [314, 87] on button "Popularity" at bounding box center [307, 85] width 43 height 12
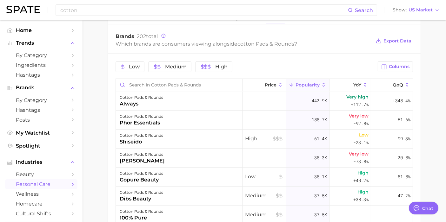
click at [108, 104] on div "Low Medium High Columns Price Popularity YoY QoQ cotton pads & rounds always - …" at bounding box center [264, 181] width 312 height 255
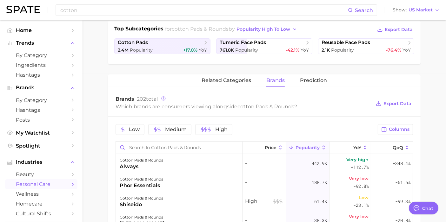
scroll to position [130, 0]
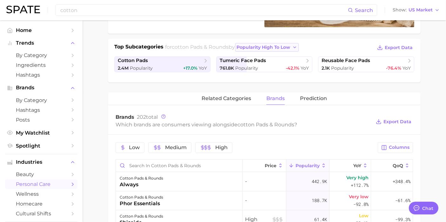
click at [288, 43] on button "popularity high to low" at bounding box center [267, 47] width 64 height 9
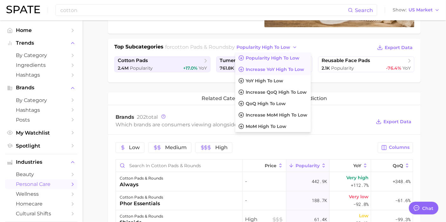
click at [291, 69] on span "Increase YoY high to low" at bounding box center [275, 69] width 58 height 5
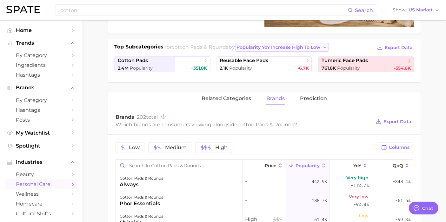
click at [303, 46] on span "Popularity YoY increase high to low" at bounding box center [279, 47] width 84 height 5
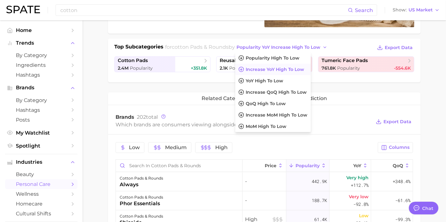
click at [386, 98] on div "related categories brands Prediction" at bounding box center [264, 99] width 312 height 13
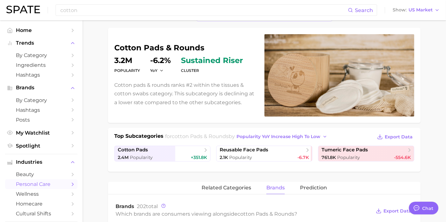
scroll to position [0, 0]
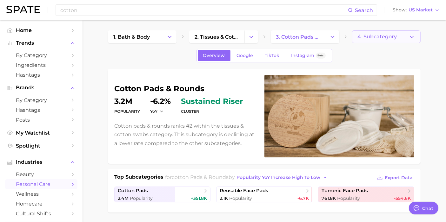
click at [388, 35] on span "4. Subcategory" at bounding box center [376, 37] width 39 height 6
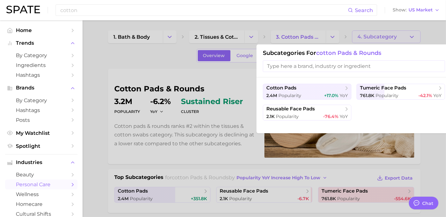
click at [290, 69] on input "search" at bounding box center [354, 66] width 182 height 12
click at [375, 111] on ul "cotton pads 2.4m Popularity +17.0% YoY tumeric face pads 761.8k Popularity -42.…" at bounding box center [354, 102] width 182 height 37
click at [332, 37] on div at bounding box center [223, 108] width 446 height 217
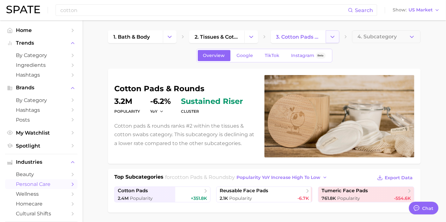
click at [332, 35] on icon "Change Category" at bounding box center [332, 37] width 7 height 7
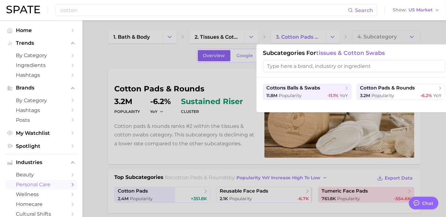
click at [341, 54] on span "tissues & cotton swabs" at bounding box center [350, 52] width 69 height 7
click at [245, 37] on div at bounding box center [223, 108] width 446 height 217
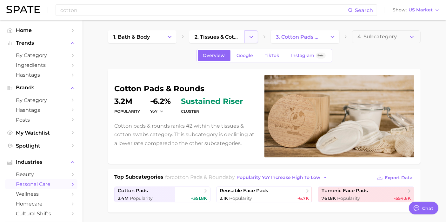
click at [246, 35] on button "Change Category" at bounding box center [251, 36] width 14 height 13
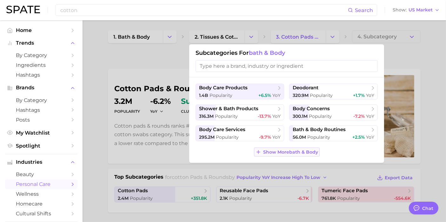
click at [273, 151] on span "Show More bath & body" at bounding box center [290, 152] width 55 height 5
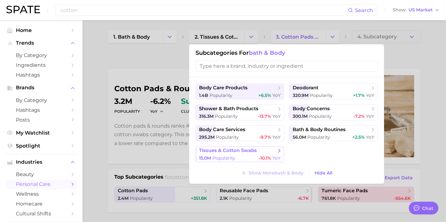
click at [225, 153] on span "tissues & cotton swabs" at bounding box center [237, 151] width 77 height 6
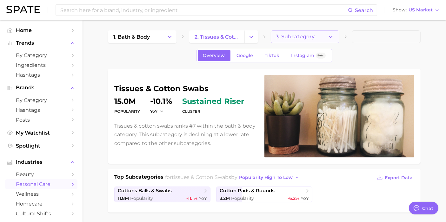
click at [328, 38] on icon "button" at bounding box center [330, 37] width 7 height 7
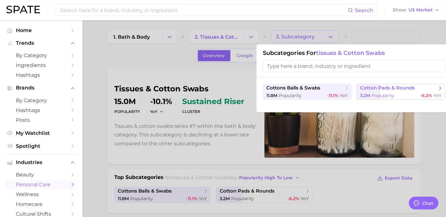
click at [391, 87] on span "cotton pads & rounds" at bounding box center [387, 88] width 55 height 6
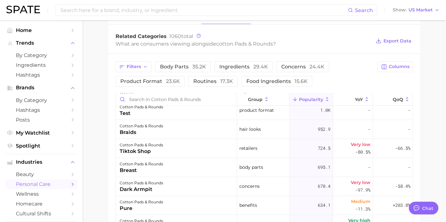
scroll to position [528, 0]
